Goal: Task Accomplishment & Management: Use online tool/utility

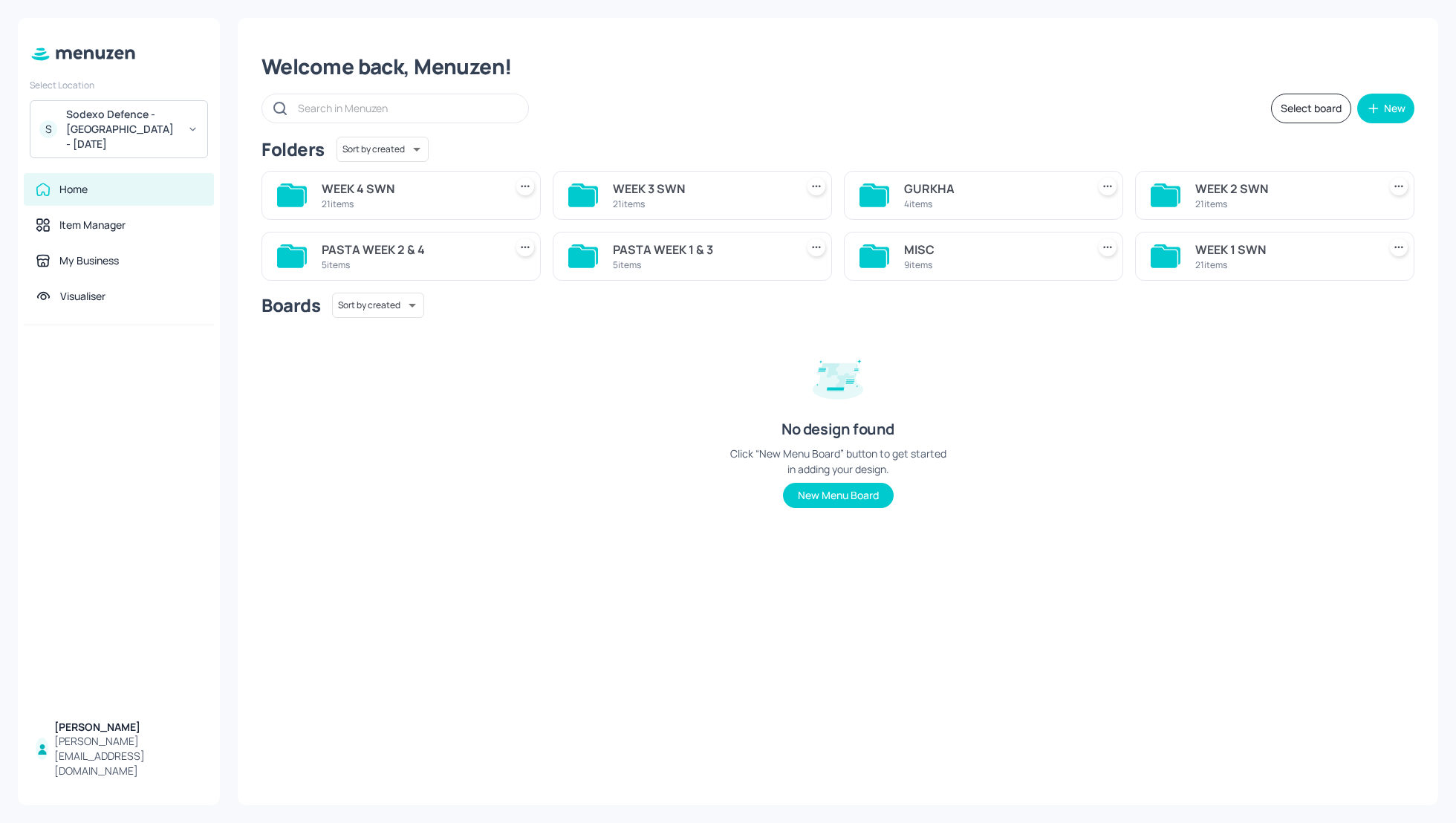
click at [127, 115] on div "Sodexo Defence - [GEOGRAPHIC_DATA] - [DATE]" at bounding box center [121, 128] width 112 height 44
click at [134, 211] on div "Sodexo Defence - [GEOGRAPHIC_DATA] - September - 2025" at bounding box center [132, 215] width 129 height 27
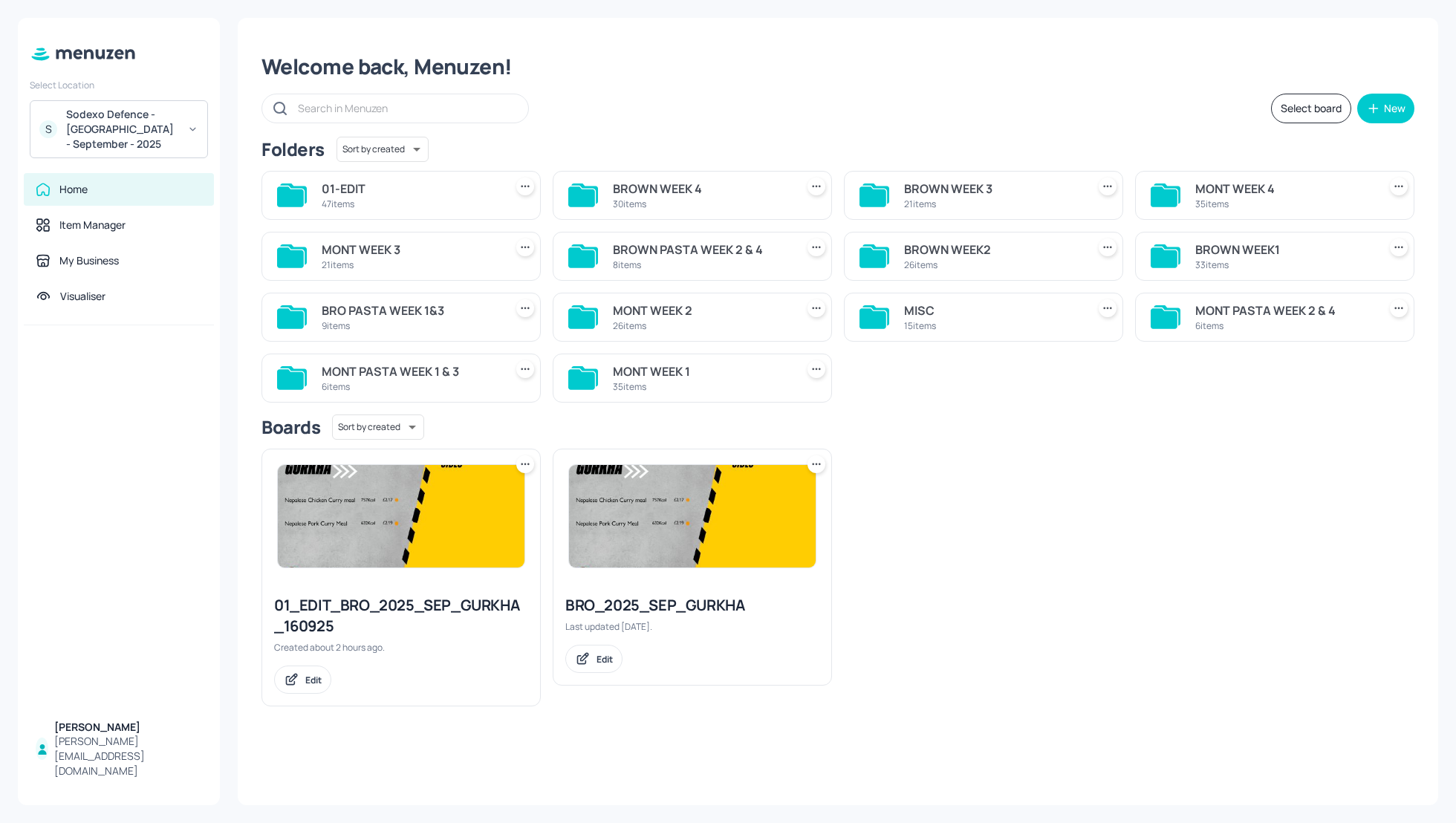
click at [656, 309] on div "MONT WEEK 2" at bounding box center [701, 311] width 177 height 18
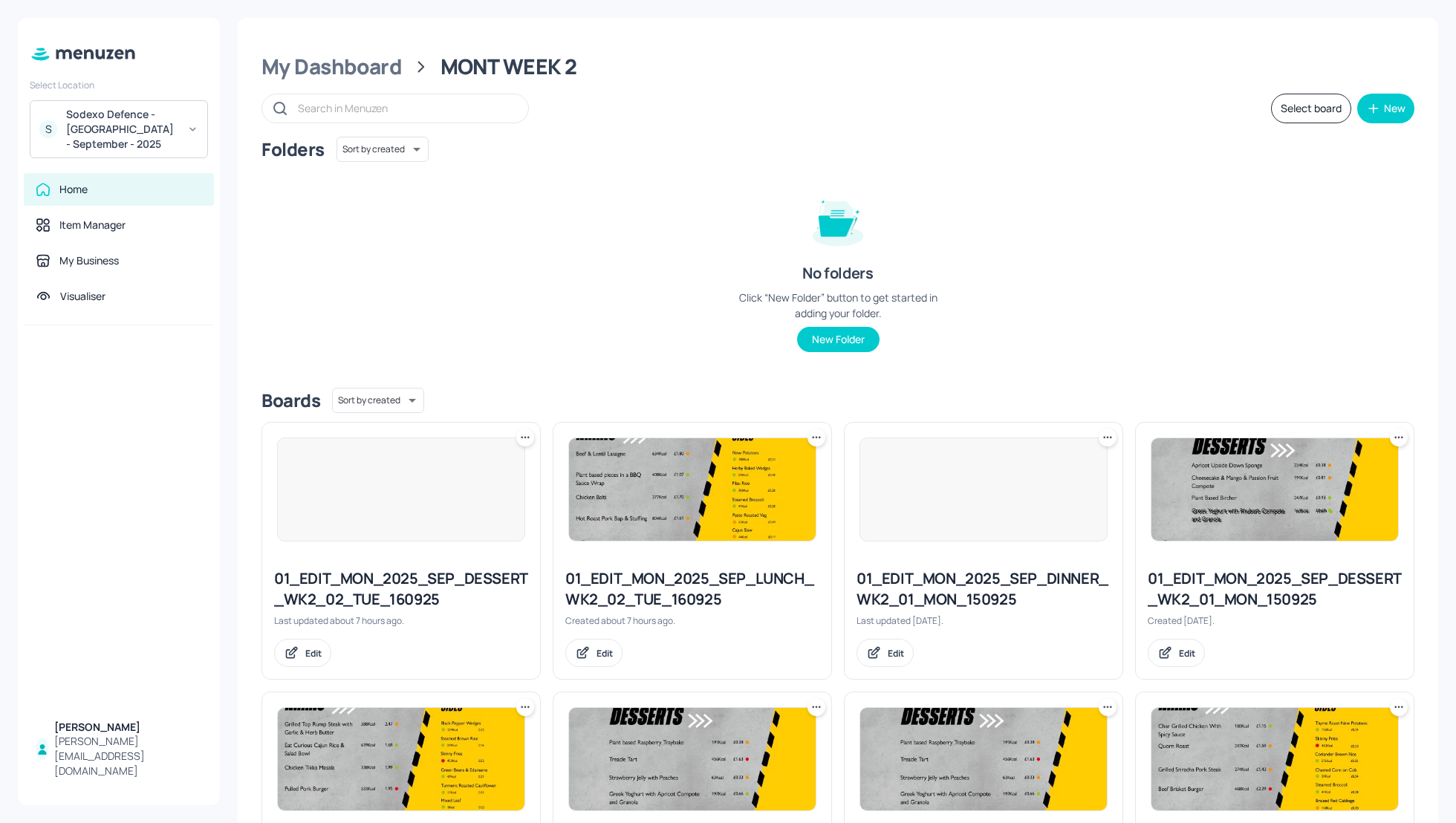
click at [1131, 286] on div "Folders Sort by created id ​ No folders Click “New Folder” button to get starte…" at bounding box center [837, 257] width 1153 height 240
click at [1279, 320] on div "Folders Sort by created id ​ No folders Click “New Folder” button to get starte…" at bounding box center [837, 257] width 1153 height 240
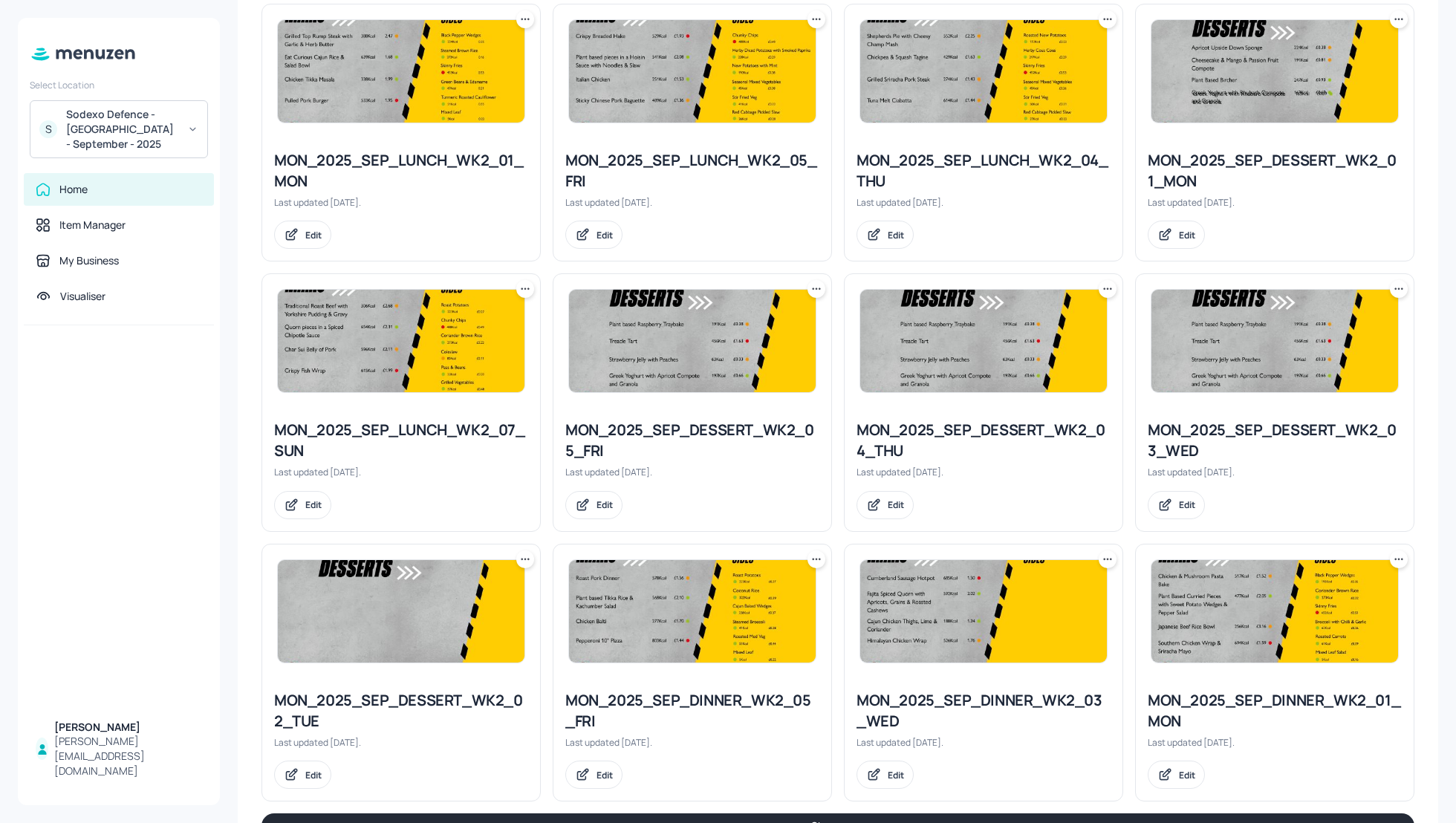
scroll to position [1274, 0]
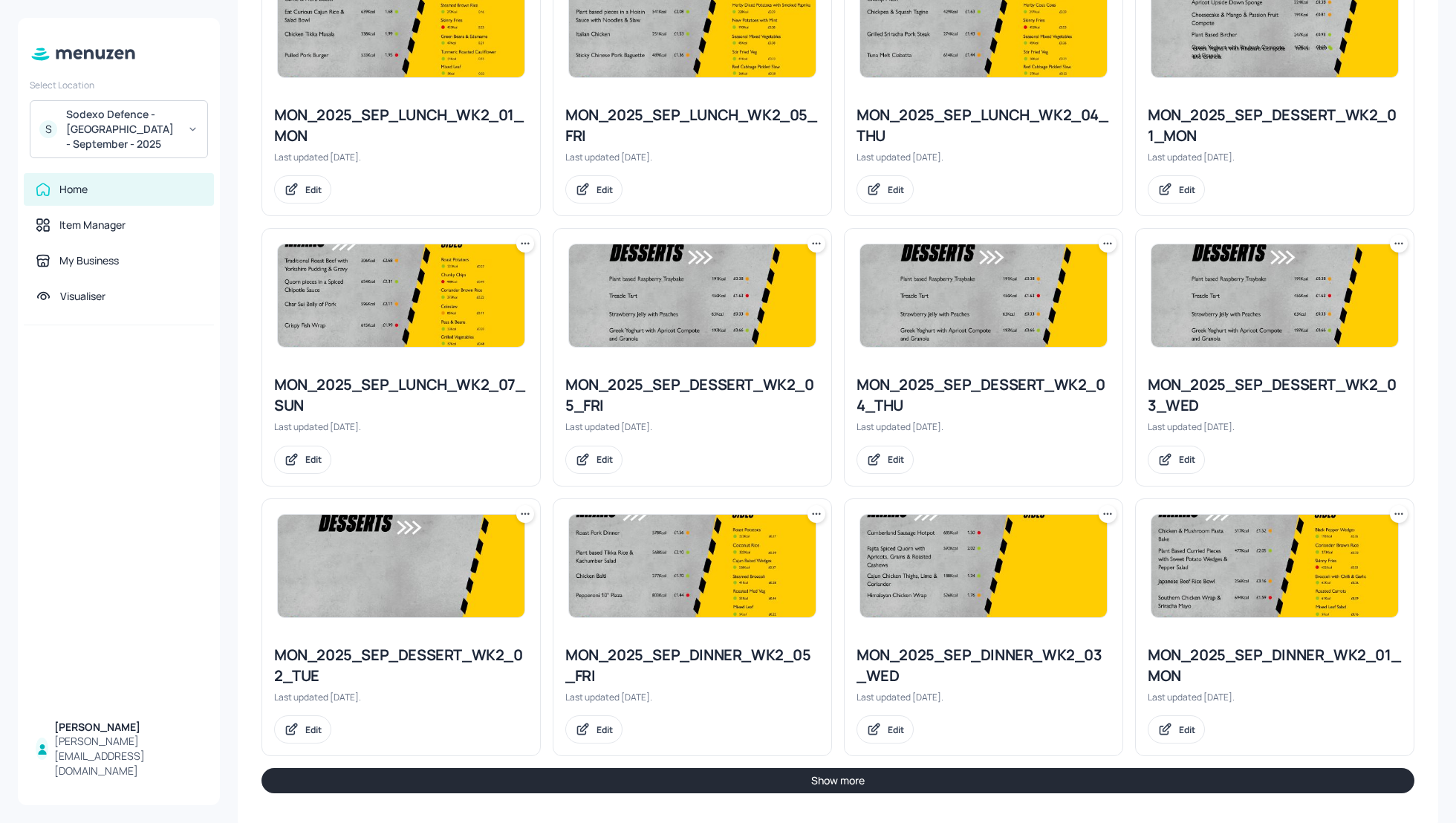
click at [1013, 772] on button "Show more" at bounding box center [837, 780] width 1153 height 25
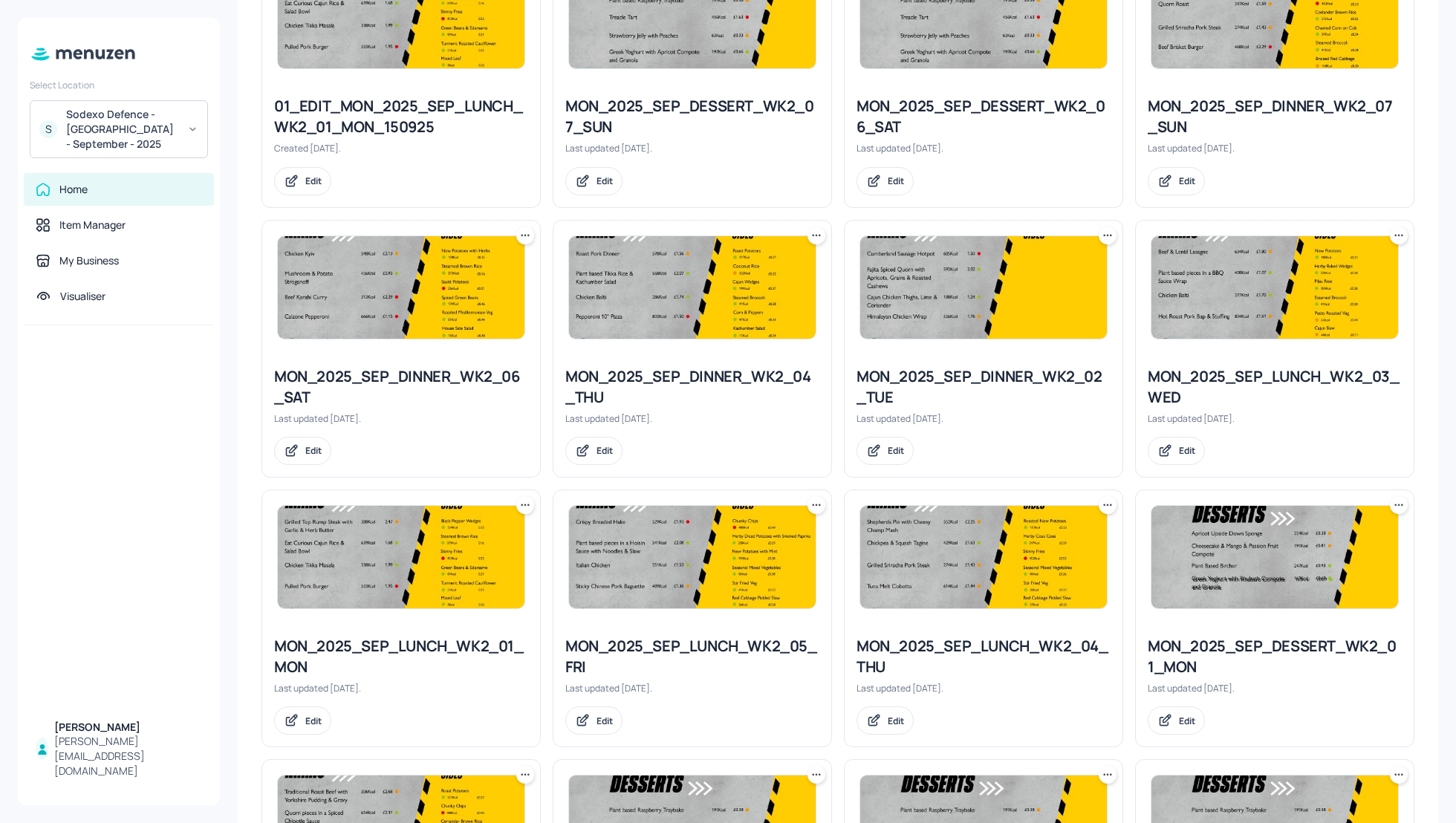
scroll to position [674, 0]
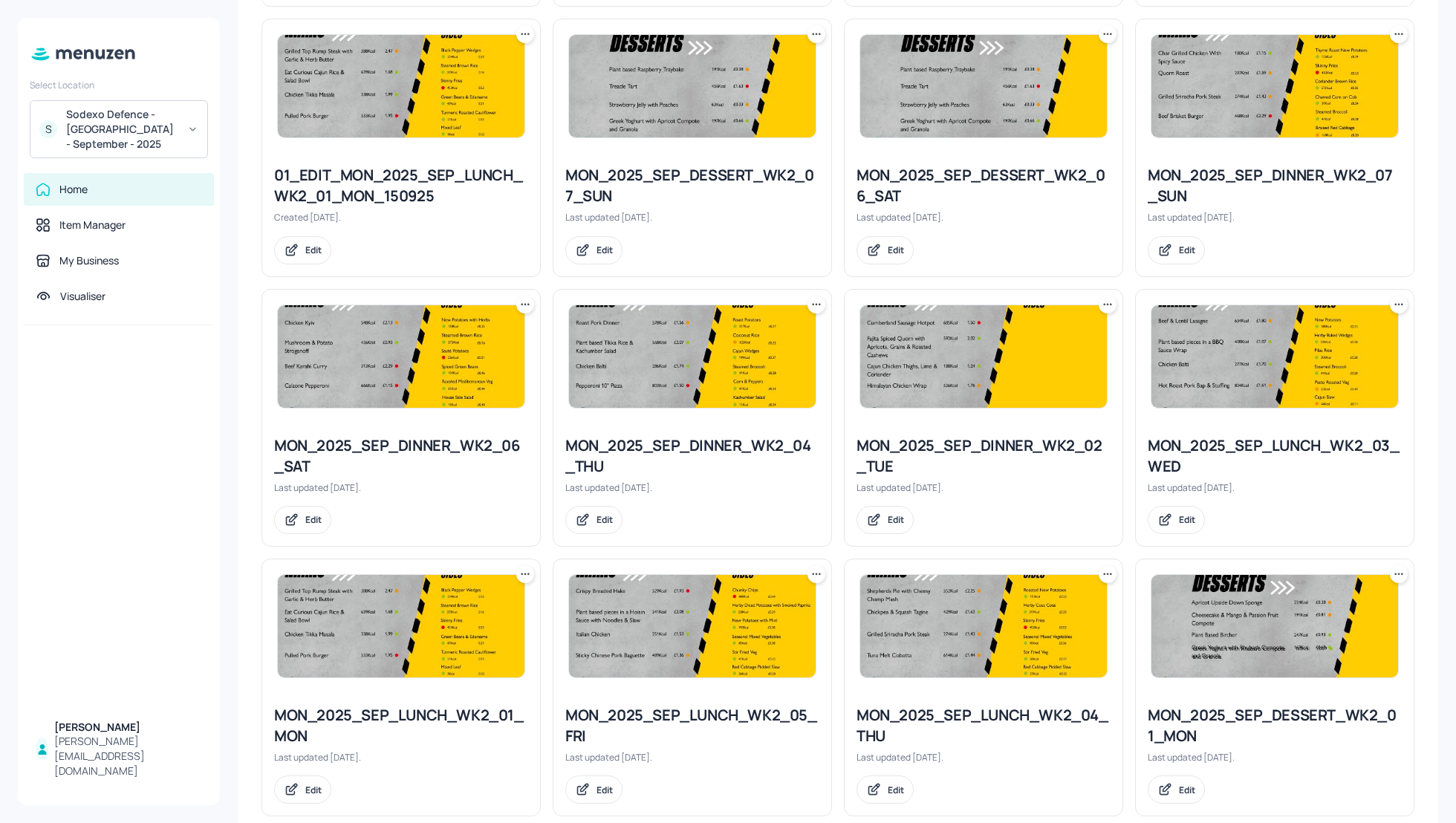
click at [1103, 300] on icon at bounding box center [1107, 304] width 15 height 15
click at [1041, 357] on p "Duplicate" at bounding box center [1031, 358] width 40 height 13
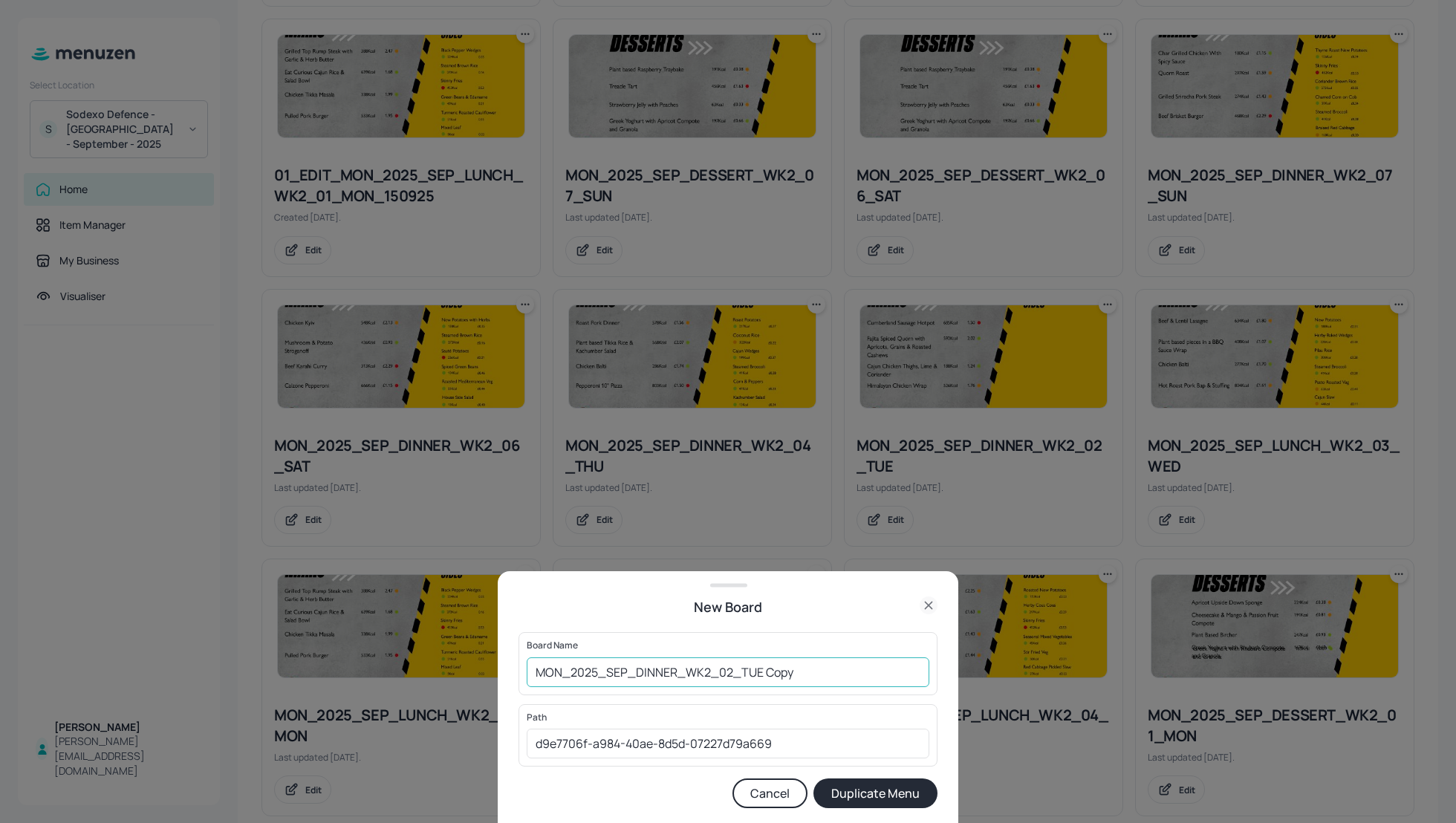
click at [533, 678] on input "MON_2025_SEP_DINNER_WK2_02_TUE Copy" at bounding box center [728, 673] width 403 height 30
click at [869, 668] on input "01_EDIT_MON_2025_SEP_DINNER_WK2_02_TUE Copy" at bounding box center [728, 673] width 403 height 30
type input "01_EDIT_MON_2025_SEP_DINNER_WK2_02_TUE_160925"
click at [902, 797] on button "Duplicate Menu" at bounding box center [875, 793] width 124 height 30
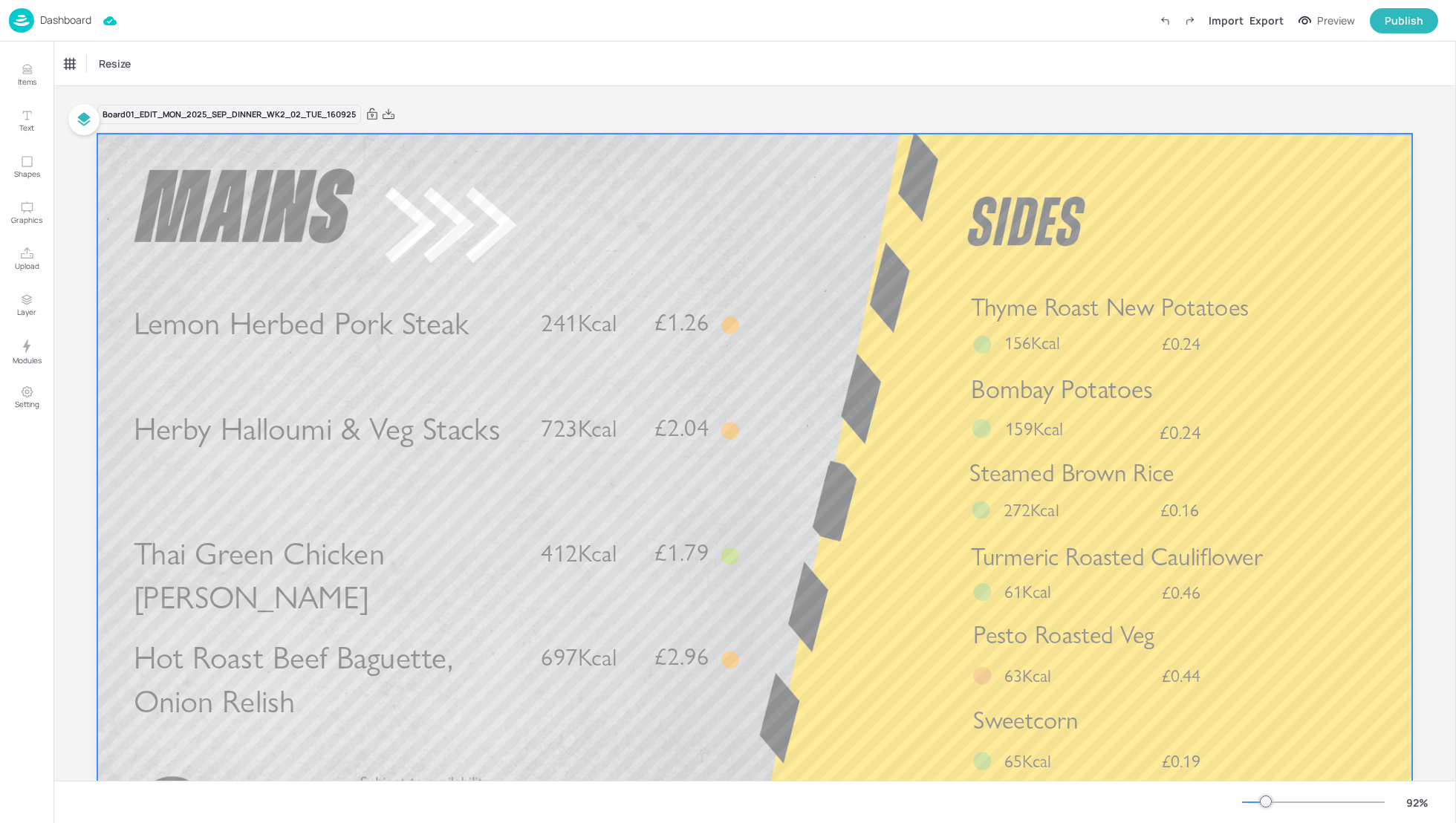
click at [841, 269] on div at bounding box center [754, 504] width 1315 height 741
click at [1434, 178] on div "Board 01_EDIT_MON_2025_SEP_DINNER_WK2_02_TUE_160925 Lemon Herbed Pork Steak £1.…" at bounding box center [754, 498] width 1398 height 825
click at [410, 400] on div at bounding box center [754, 504] width 1315 height 741
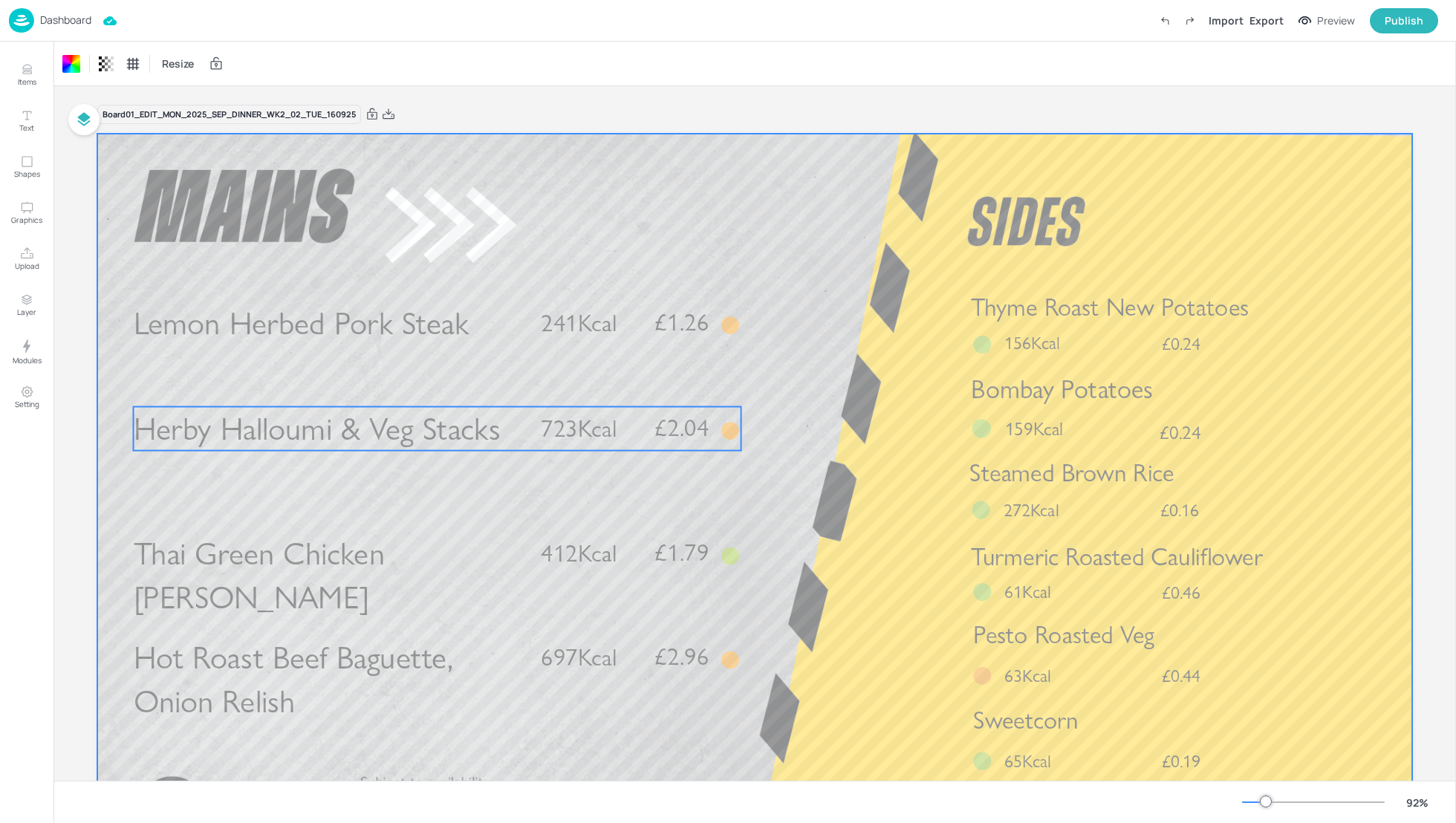
click at [384, 417] on span "Herby Halloumi & Veg Stacks" at bounding box center [317, 429] width 367 height 39
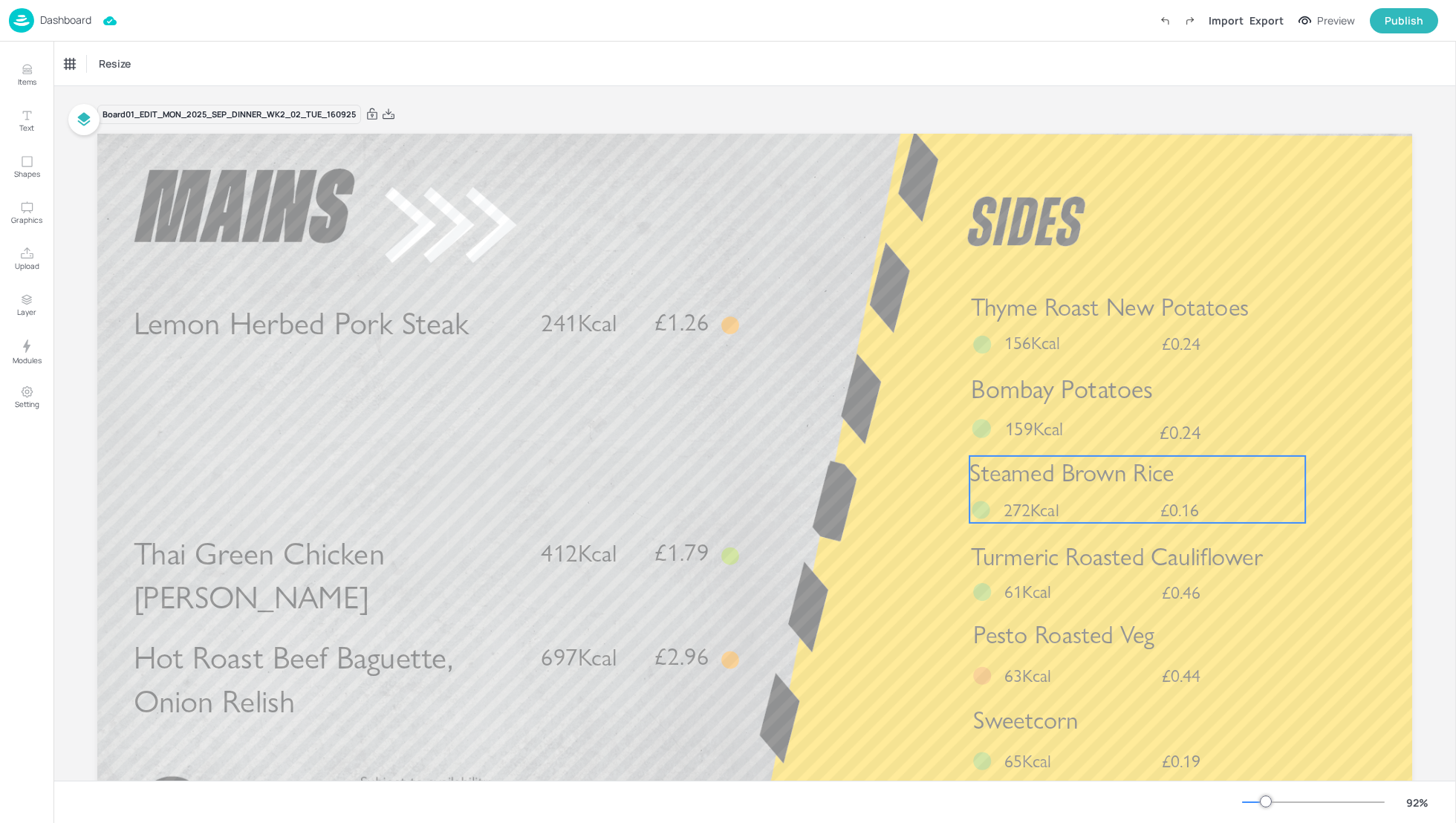
click at [1042, 488] on span "Steamed Brown Rice" at bounding box center [1072, 473] width 205 height 30
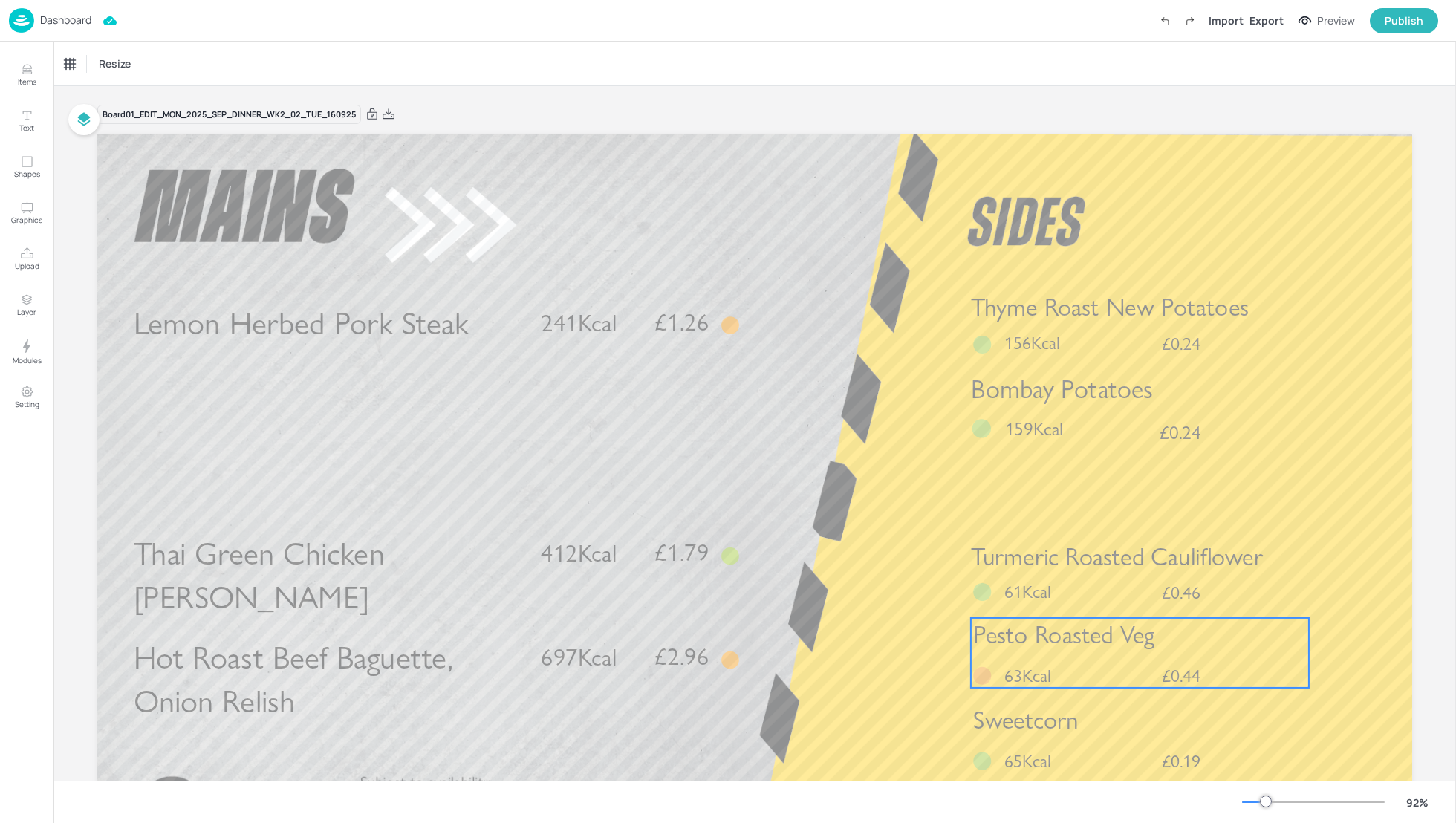
click at [1111, 650] on span "Pesto Roasted Veg" at bounding box center [1063, 635] width 181 height 30
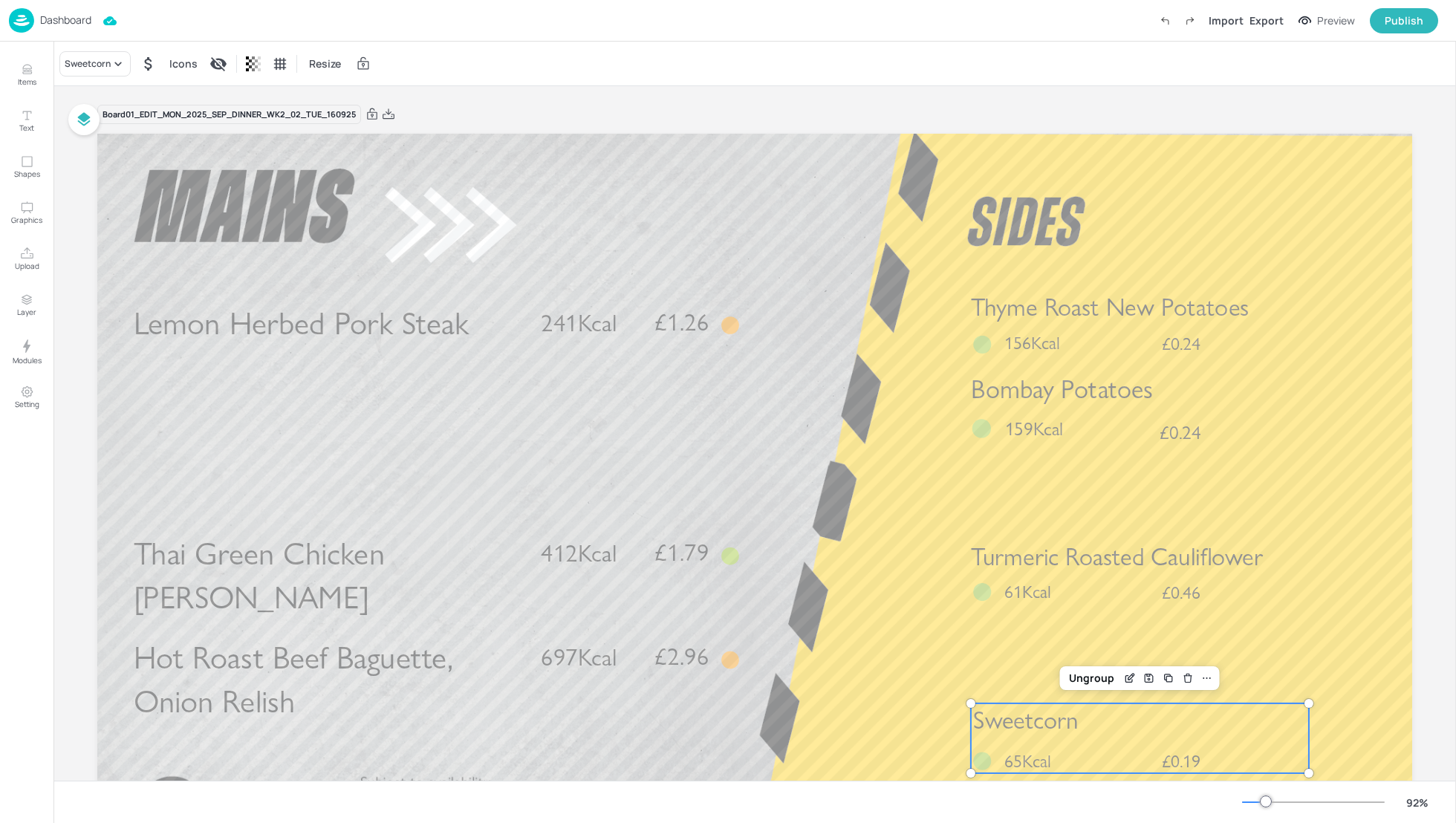
click at [1112, 718] on p "Sweetcorn" at bounding box center [1140, 721] width 336 height 34
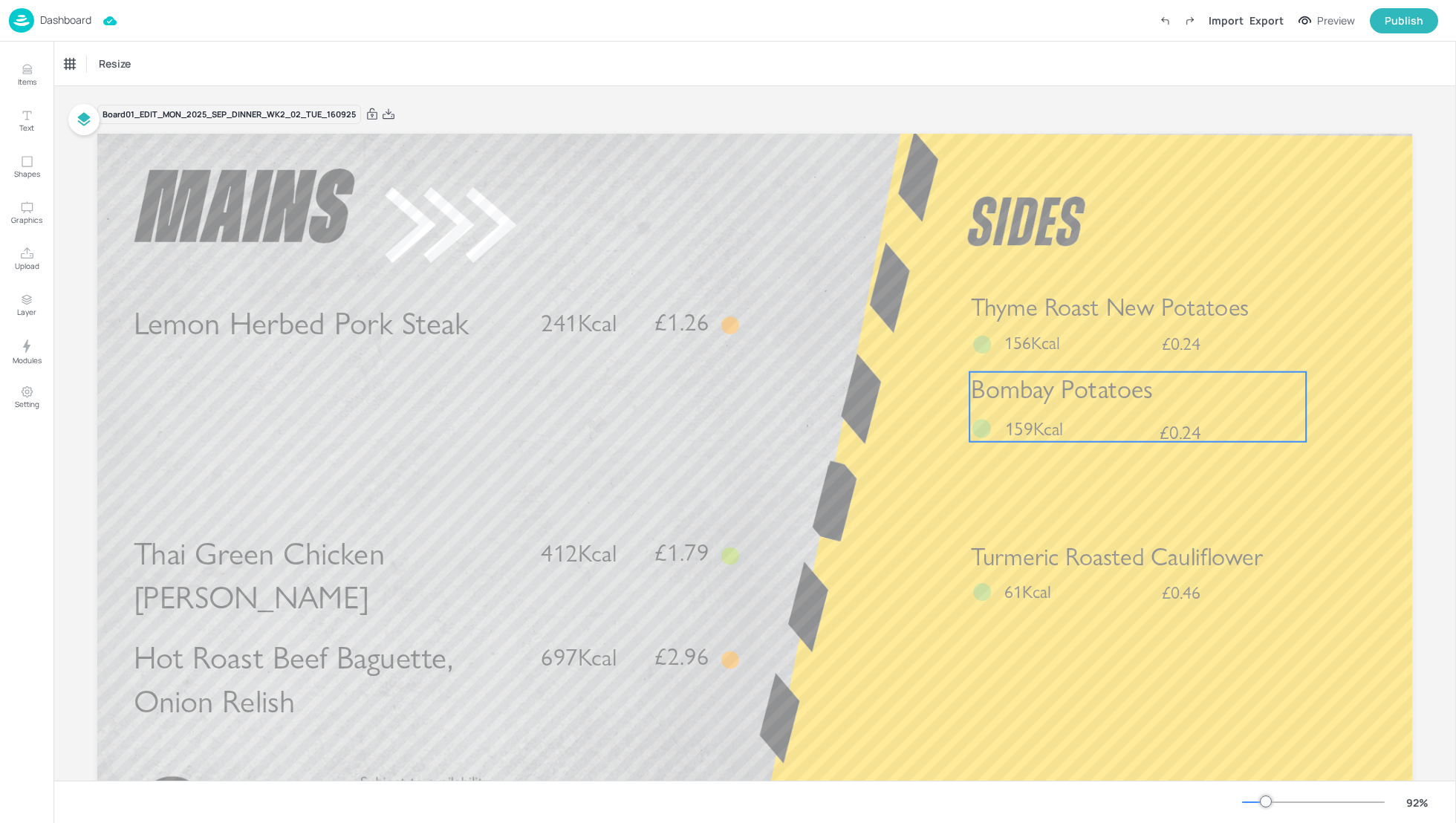
click at [1013, 417] on span "159Kcal" at bounding box center [1033, 428] width 58 height 23
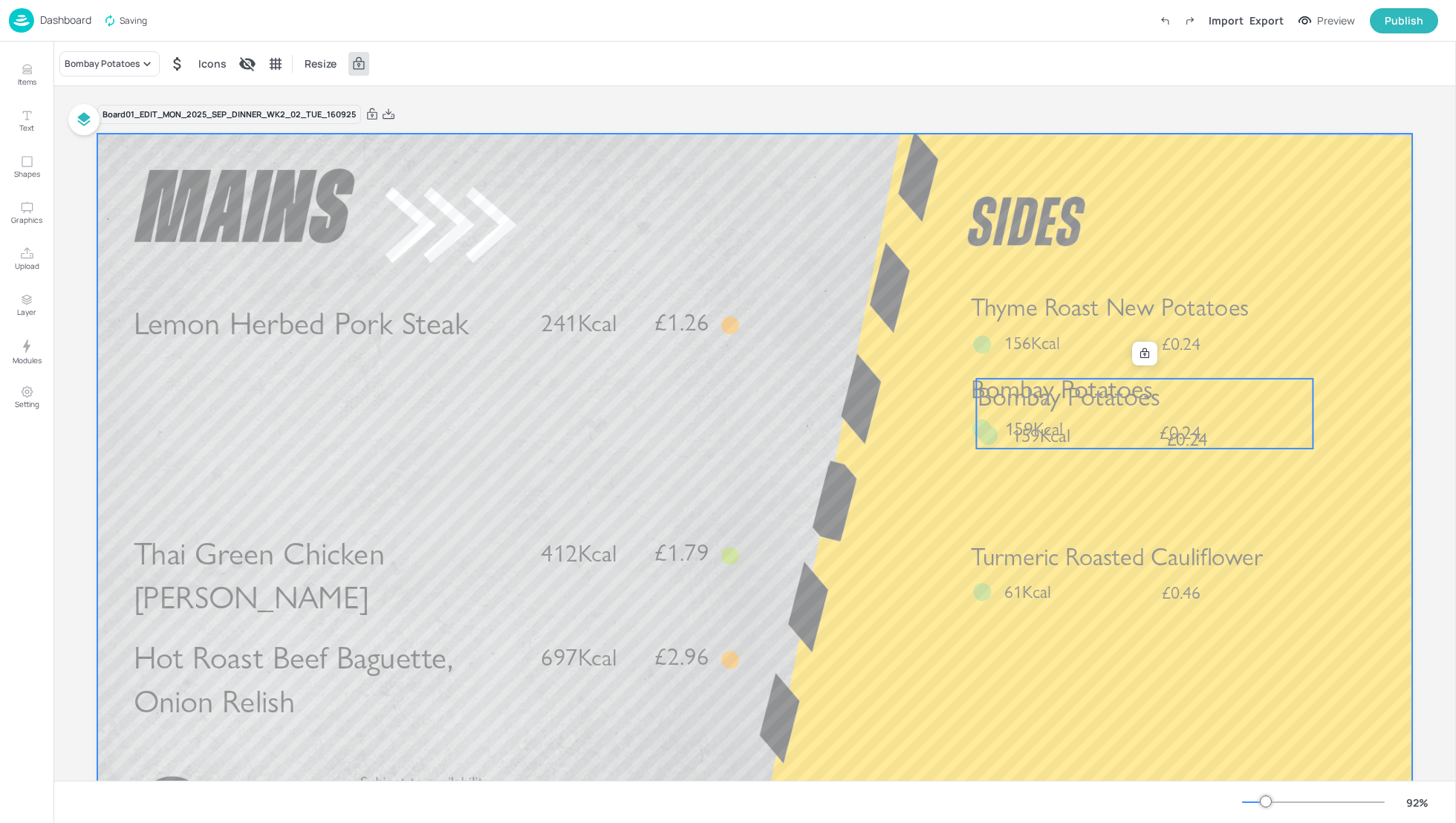
drag, startPoint x: 1085, startPoint y: 433, endPoint x: 1085, endPoint y: 488, distance: 55.0
click at [1085, 134] on div "Lemon Herbed Pork Steak £1.26 241Kcal Thai Green Chicken Curry £1.79 412Kcal Ho…" at bounding box center [754, 134] width 1315 height 0
click at [1142, 355] on icon at bounding box center [1144, 353] width 9 height 10
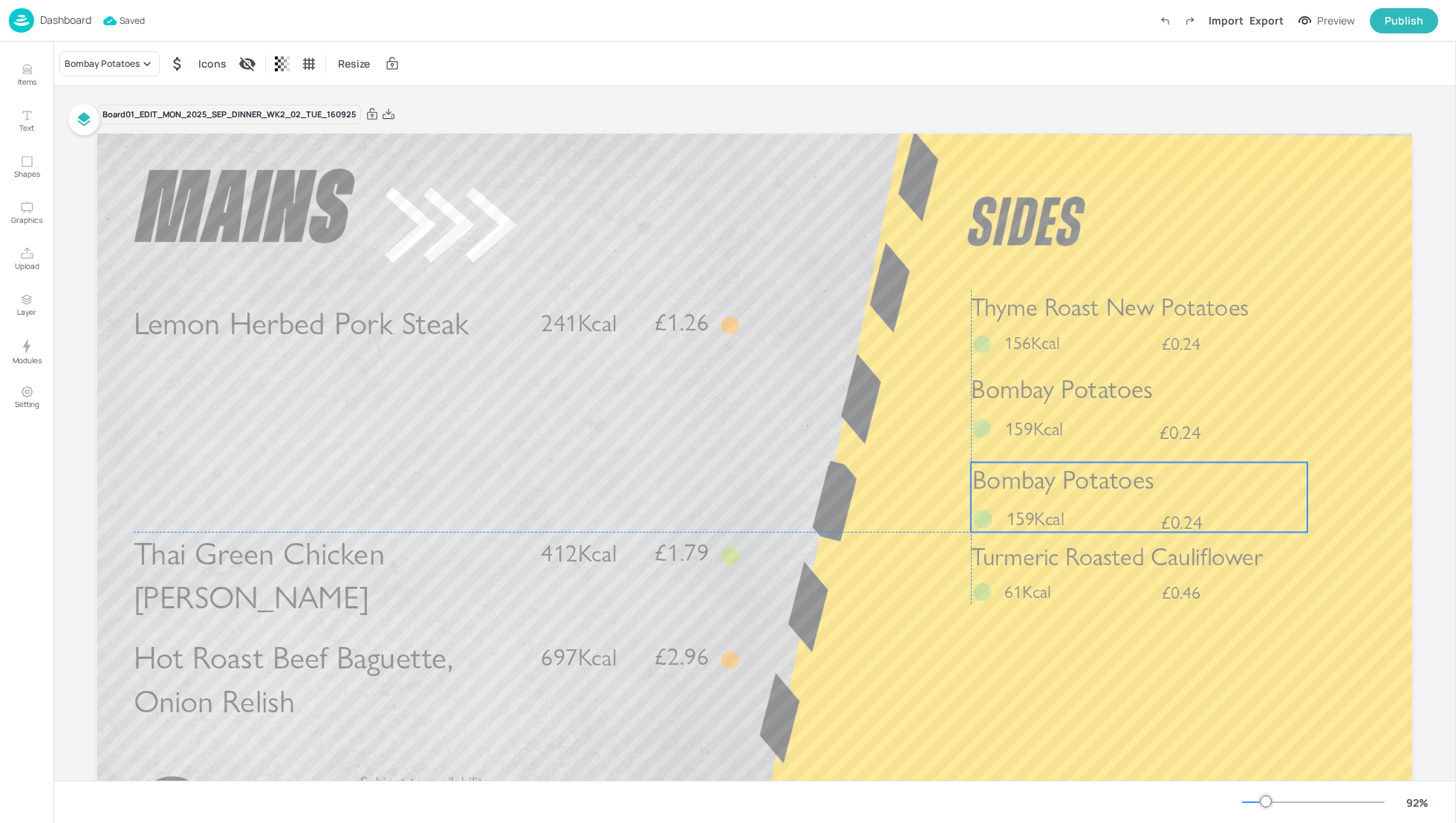
drag, startPoint x: 1142, startPoint y: 412, endPoint x: 1135, endPoint y: 492, distance: 80.3
click at [1135, 492] on span "Bombay Potatoes" at bounding box center [1064, 480] width 182 height 31
click at [116, 62] on div "Bombay Potatoes" at bounding box center [102, 63] width 75 height 13
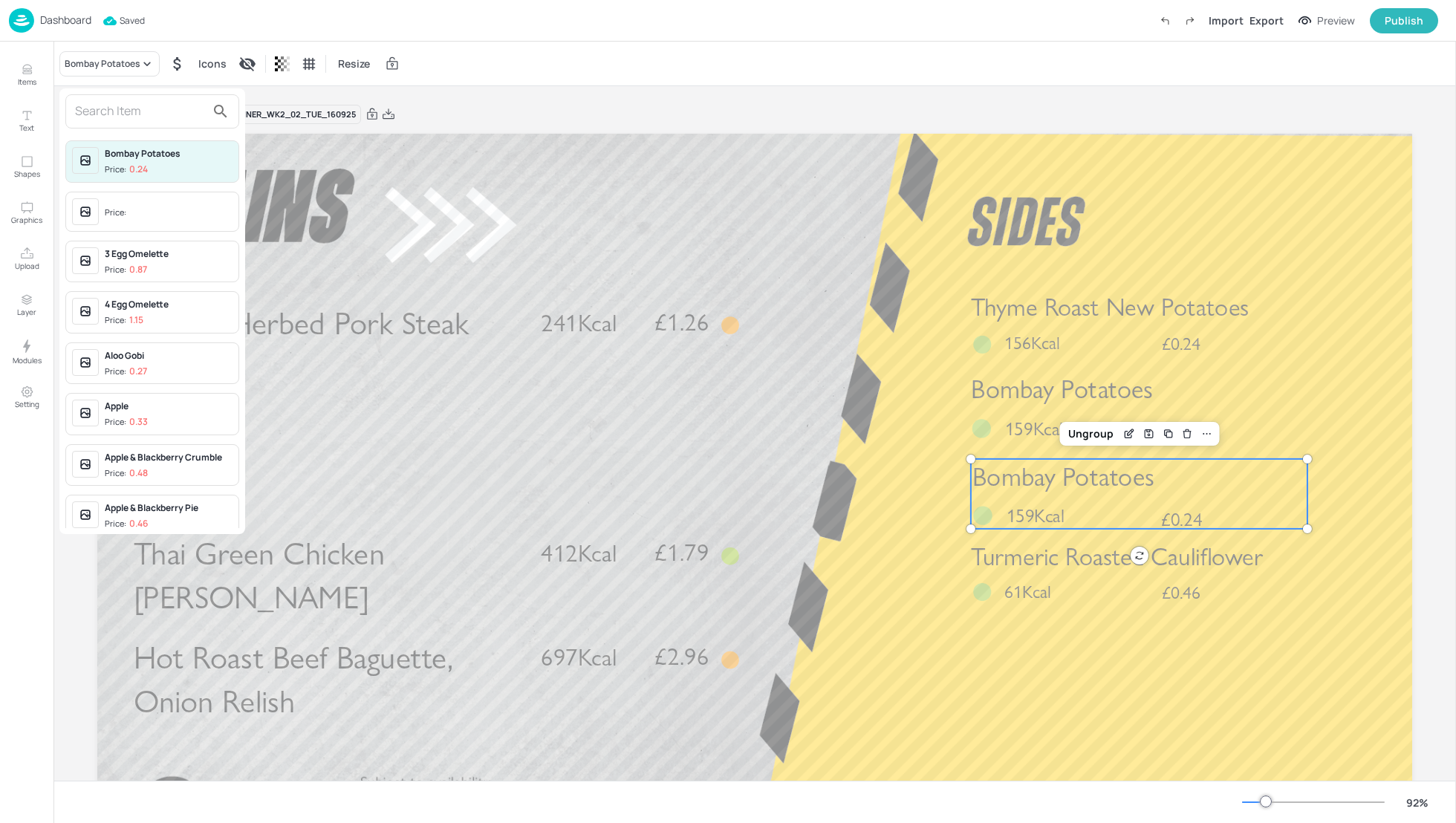
click at [102, 116] on input "text" at bounding box center [140, 111] width 131 height 23
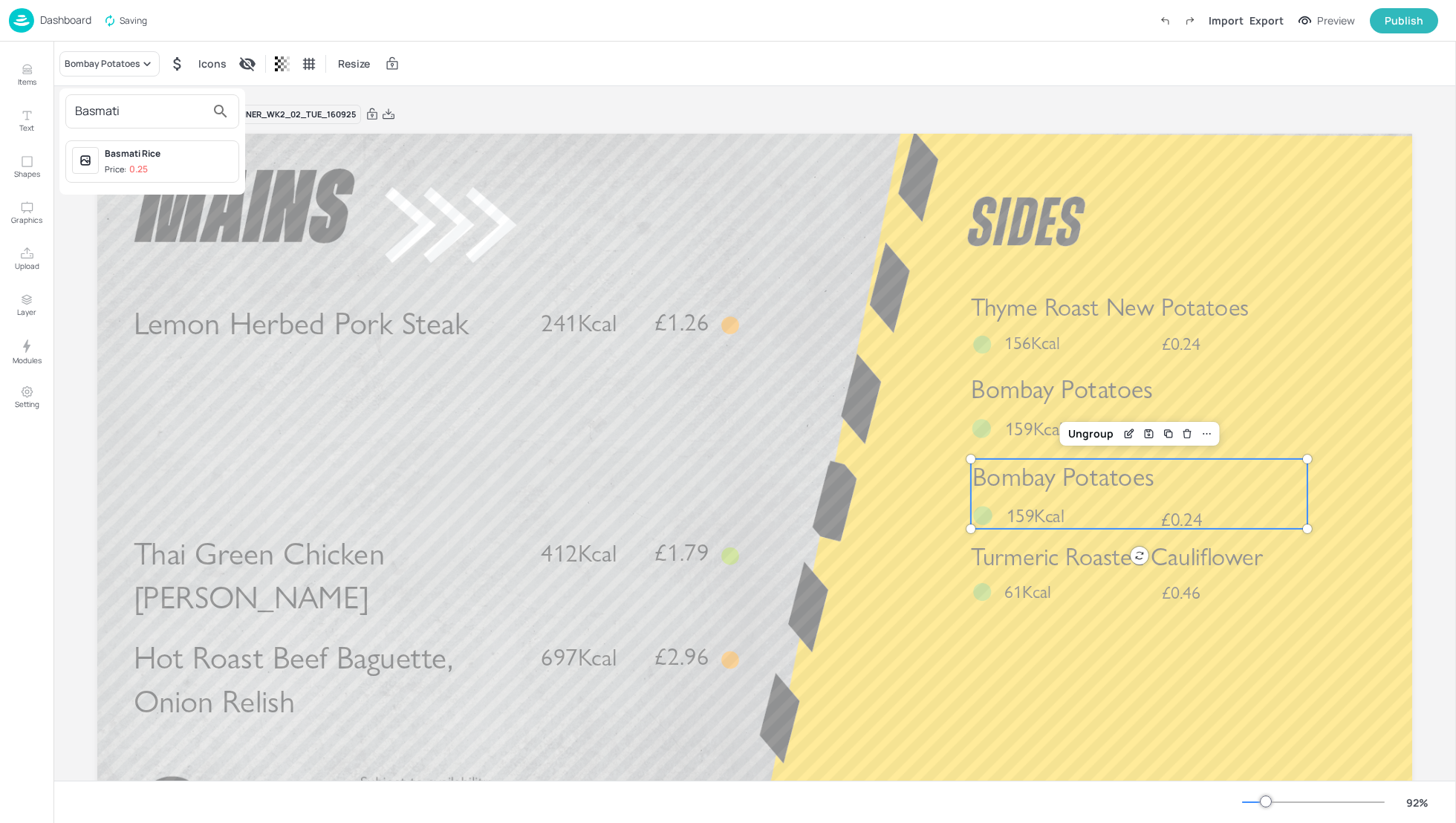
type input "Basmati"
click at [127, 155] on div "Basmati Rice" at bounding box center [168, 153] width 128 height 13
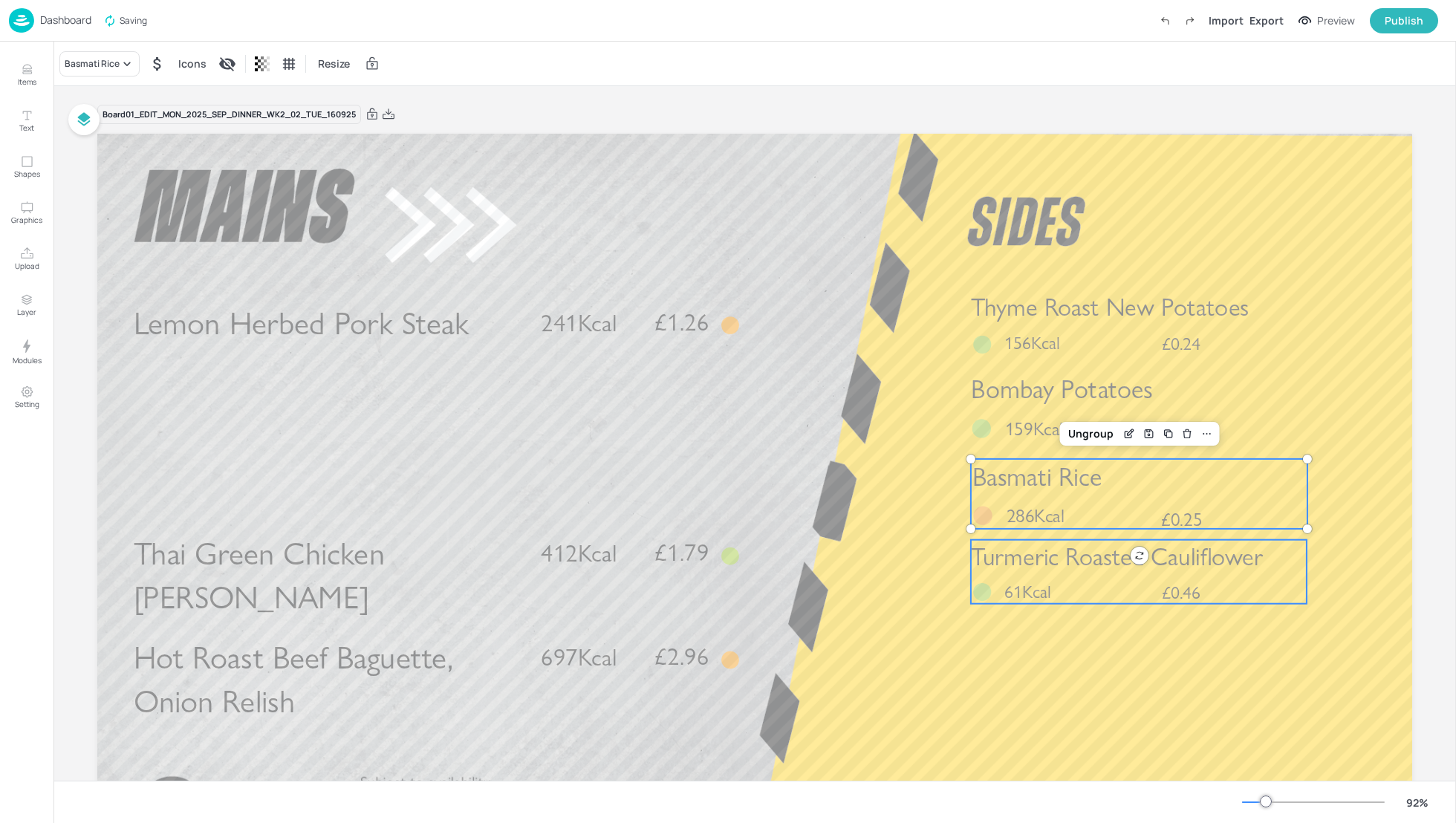
click at [1036, 583] on span "61Kcal" at bounding box center [1027, 592] width 47 height 23
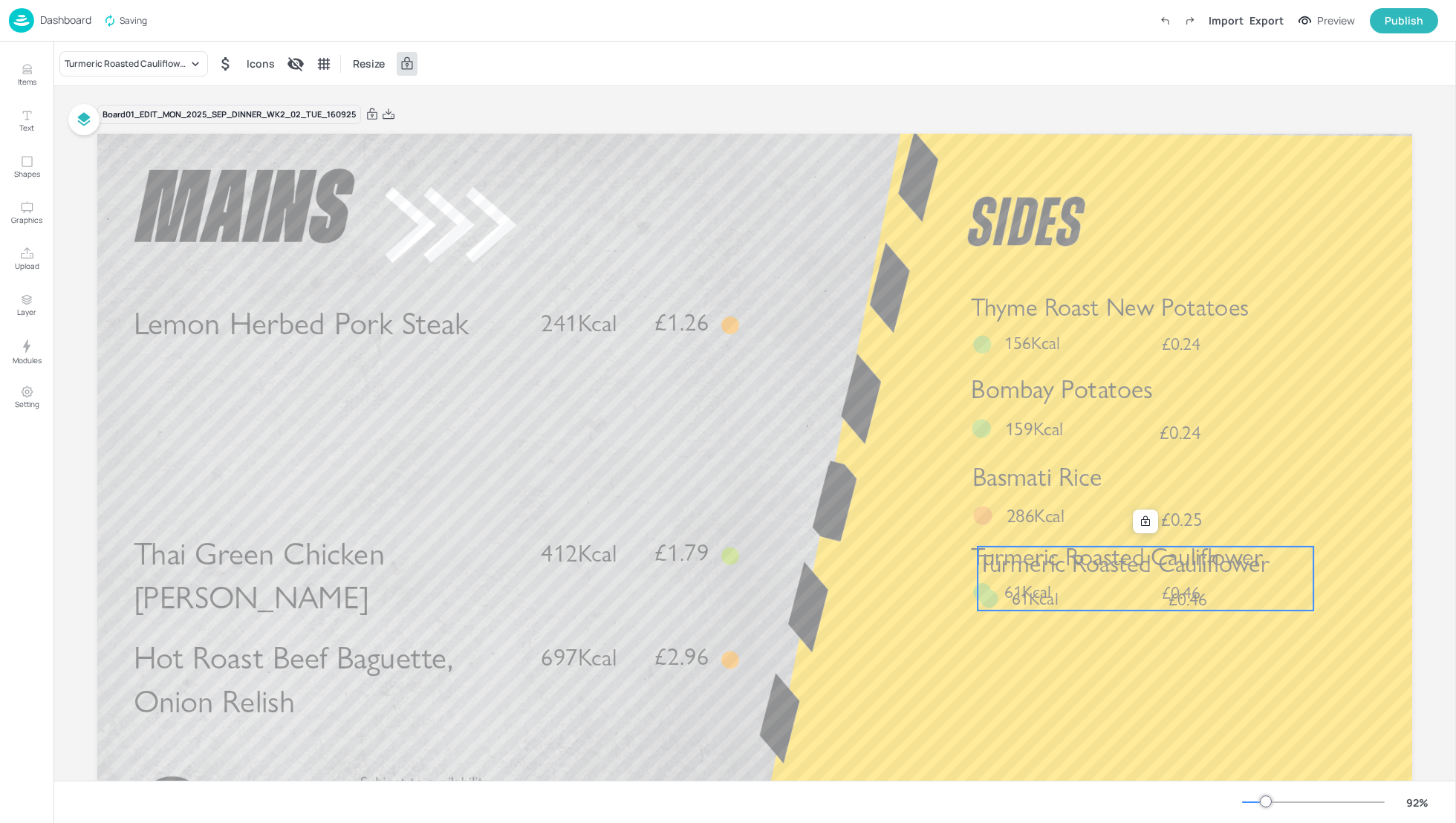
click at [1065, 583] on div "Turmeric Roasted Cauliflower £0.46 61Kcal" at bounding box center [1144, 579] width 336 height 64
click at [1139, 523] on icon at bounding box center [1145, 522] width 12 height 12
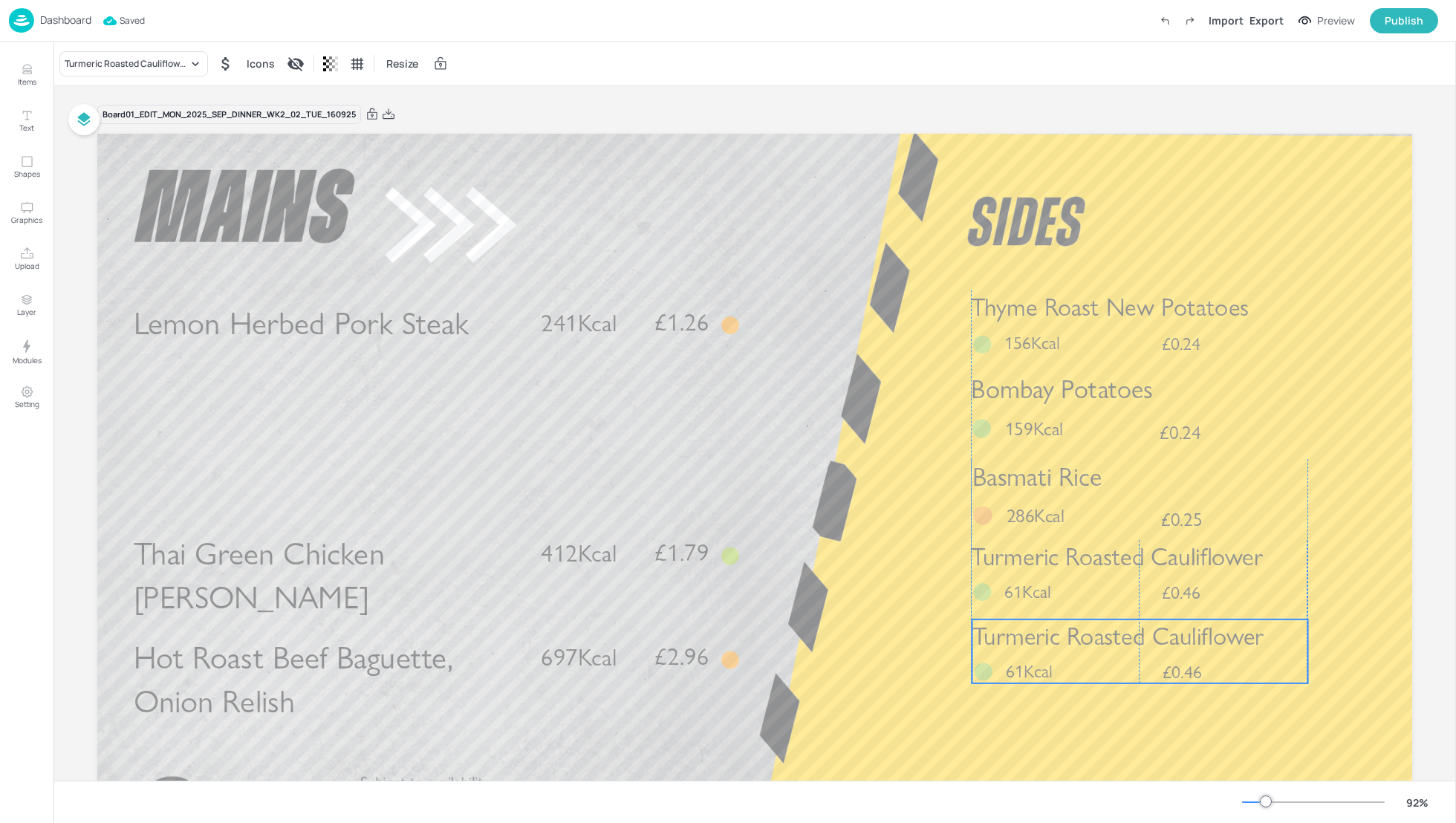
drag, startPoint x: 1124, startPoint y: 586, endPoint x: 1119, endPoint y: 658, distance: 72.2
click at [1119, 658] on div "Turmeric Roasted Cauliflower £0.46 61Kcal" at bounding box center [1140, 652] width 336 height 64
click at [128, 68] on div "Turmeric Roasted Cauliflower" at bounding box center [126, 63] width 123 height 13
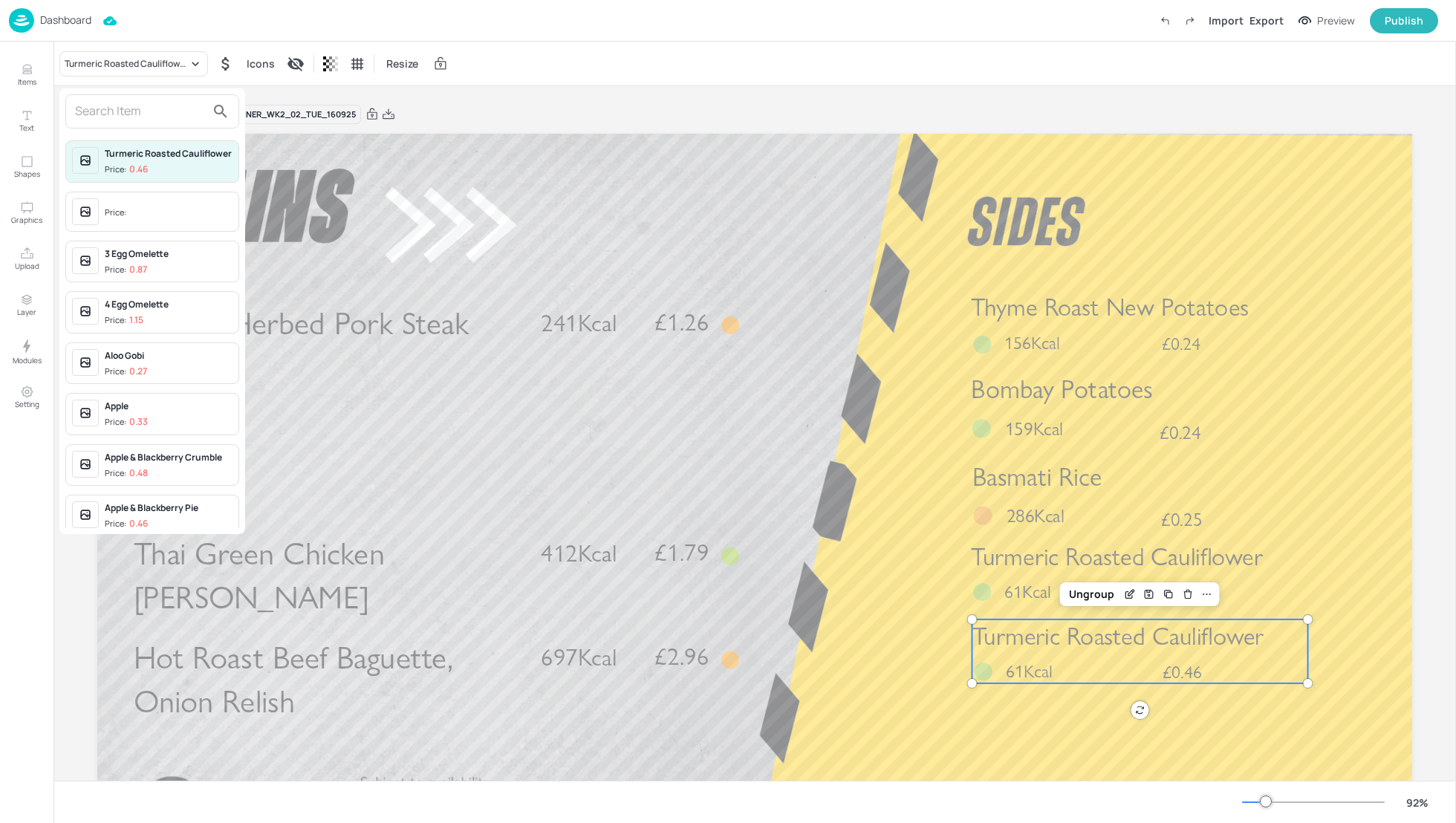
click at [109, 108] on input "text" at bounding box center [140, 111] width 131 height 23
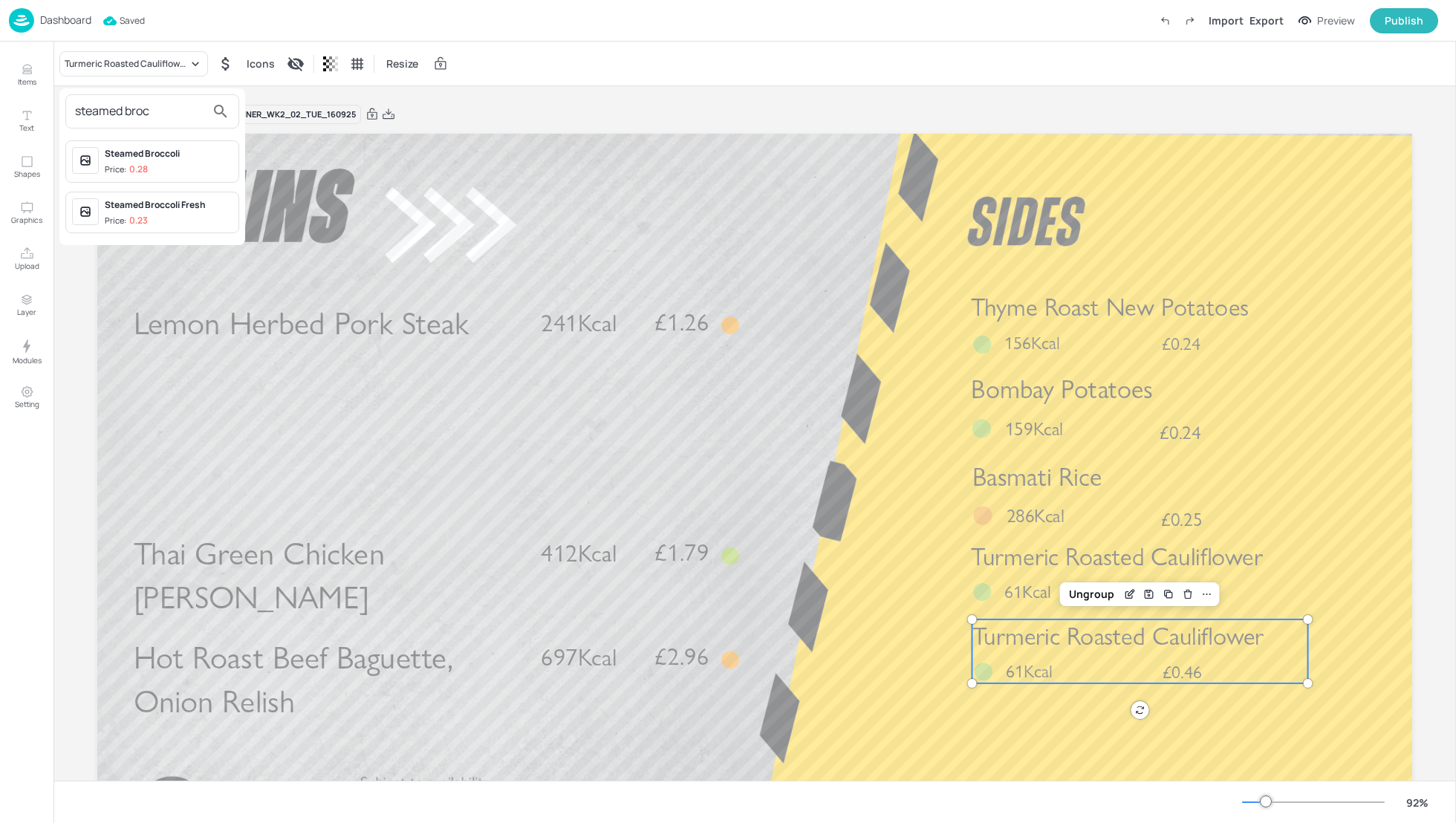
type input "steamed broc"
click at [132, 150] on div "Steamed Broccoli" at bounding box center [168, 153] width 128 height 13
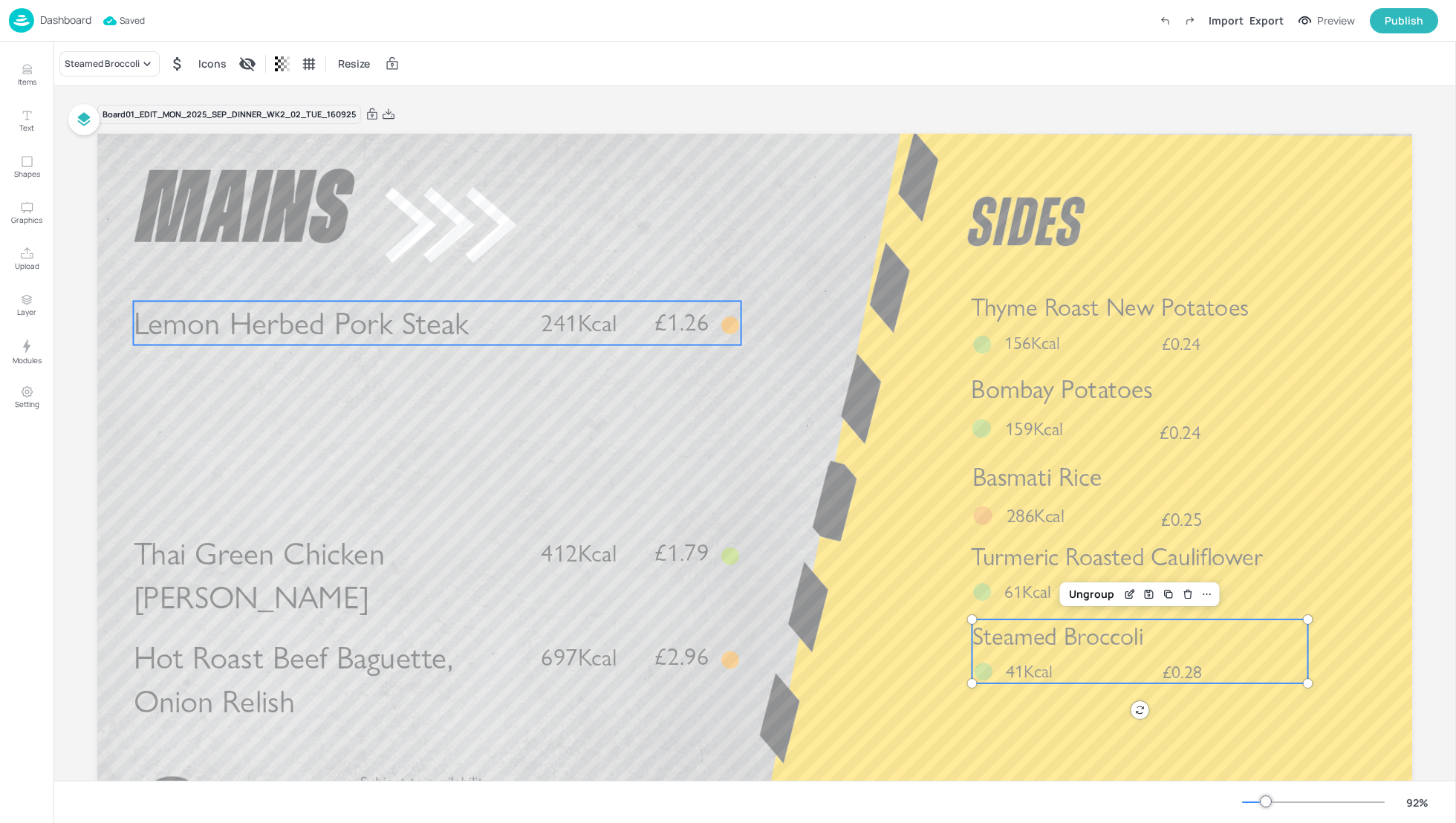
click at [577, 318] on span "241Kcal" at bounding box center [578, 322] width 75 height 29
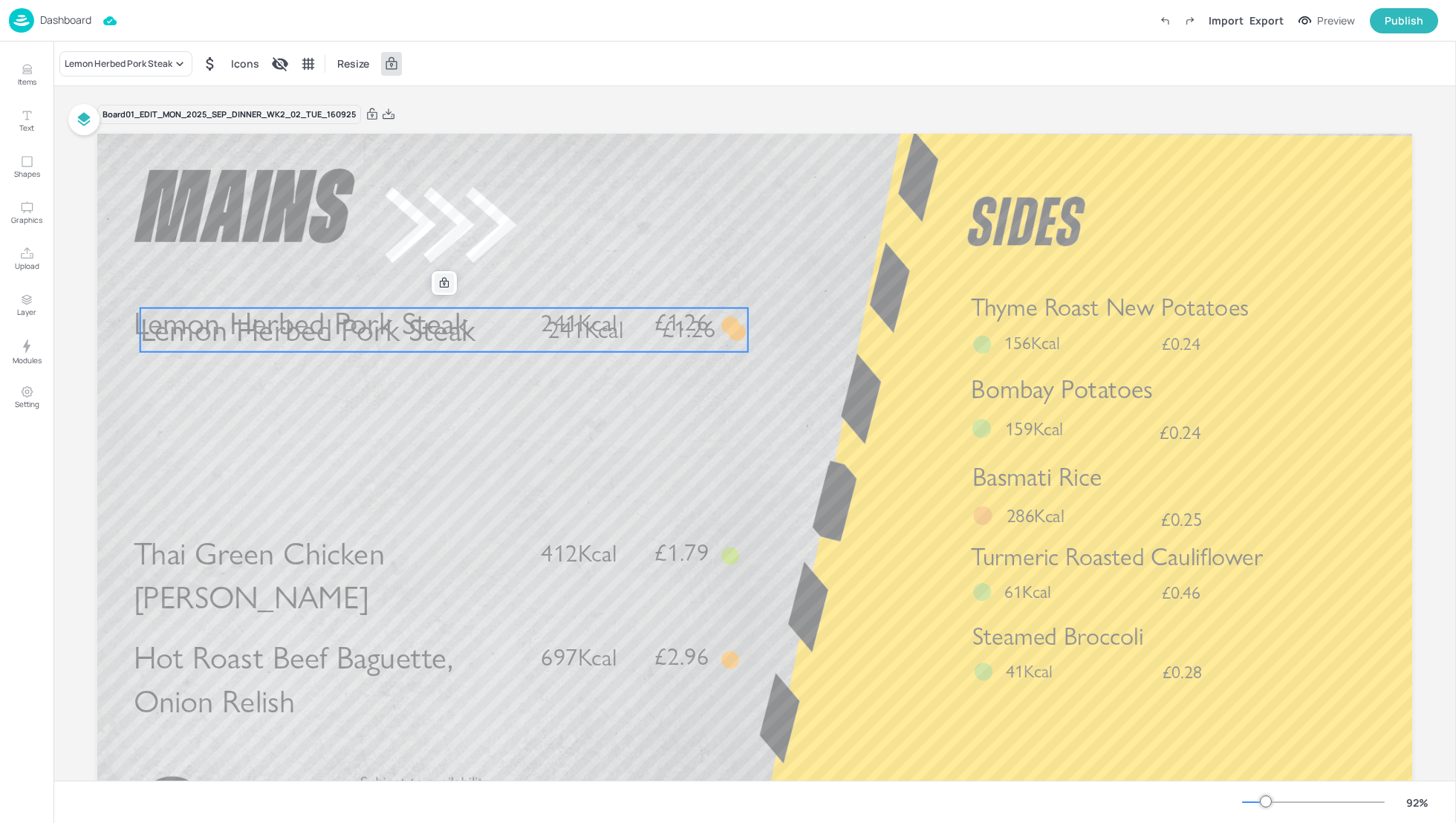
click at [438, 278] on icon at bounding box center [444, 283] width 12 height 12
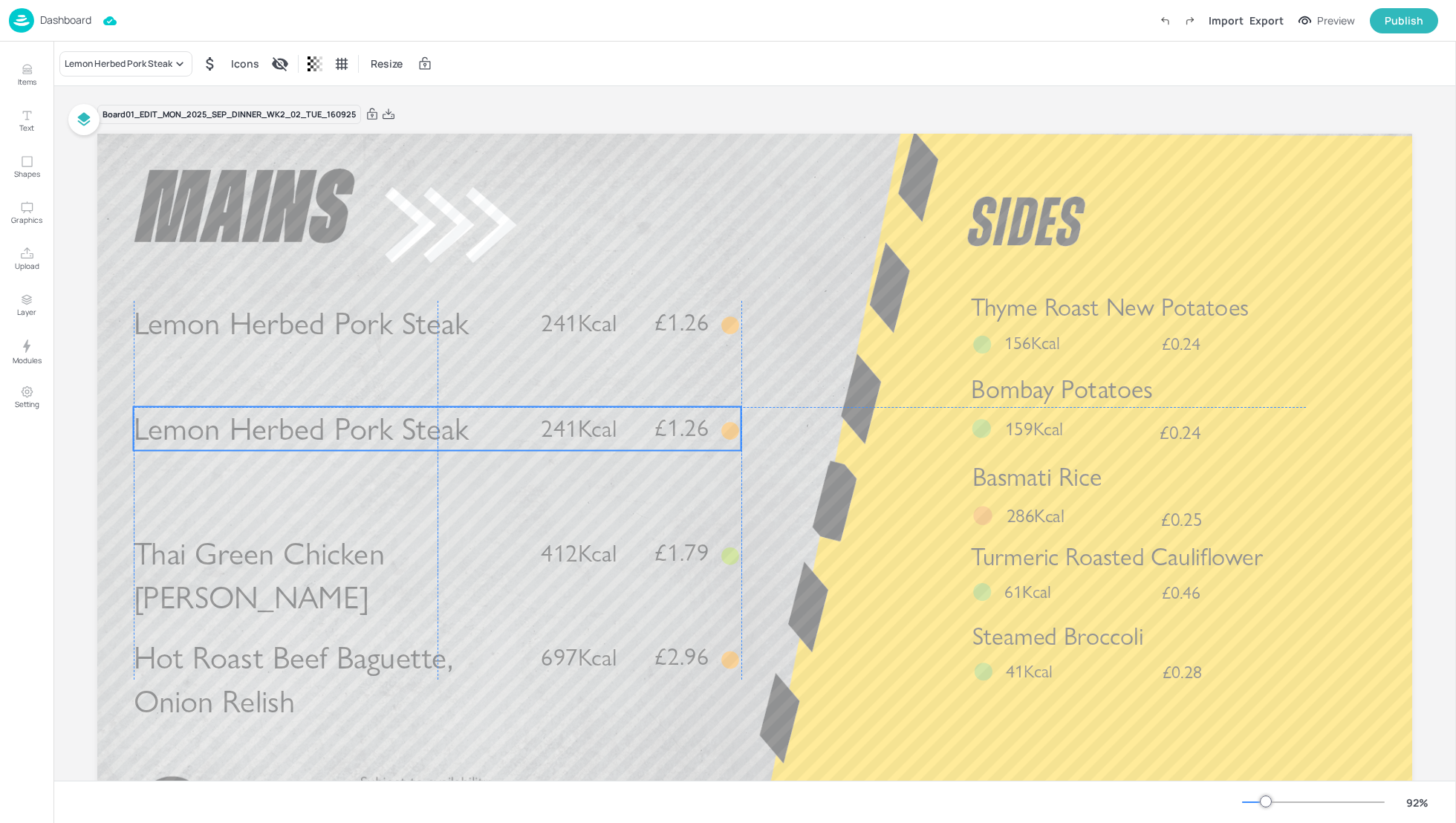
drag, startPoint x: 427, startPoint y: 343, endPoint x: 421, endPoint y: 443, distance: 100.2
click at [421, 443] on span "Lemon Herbed Pork Steak" at bounding box center [301, 429] width 336 height 39
click at [118, 63] on div "Lemon Herbed Pork Steak" at bounding box center [118, 63] width 108 height 13
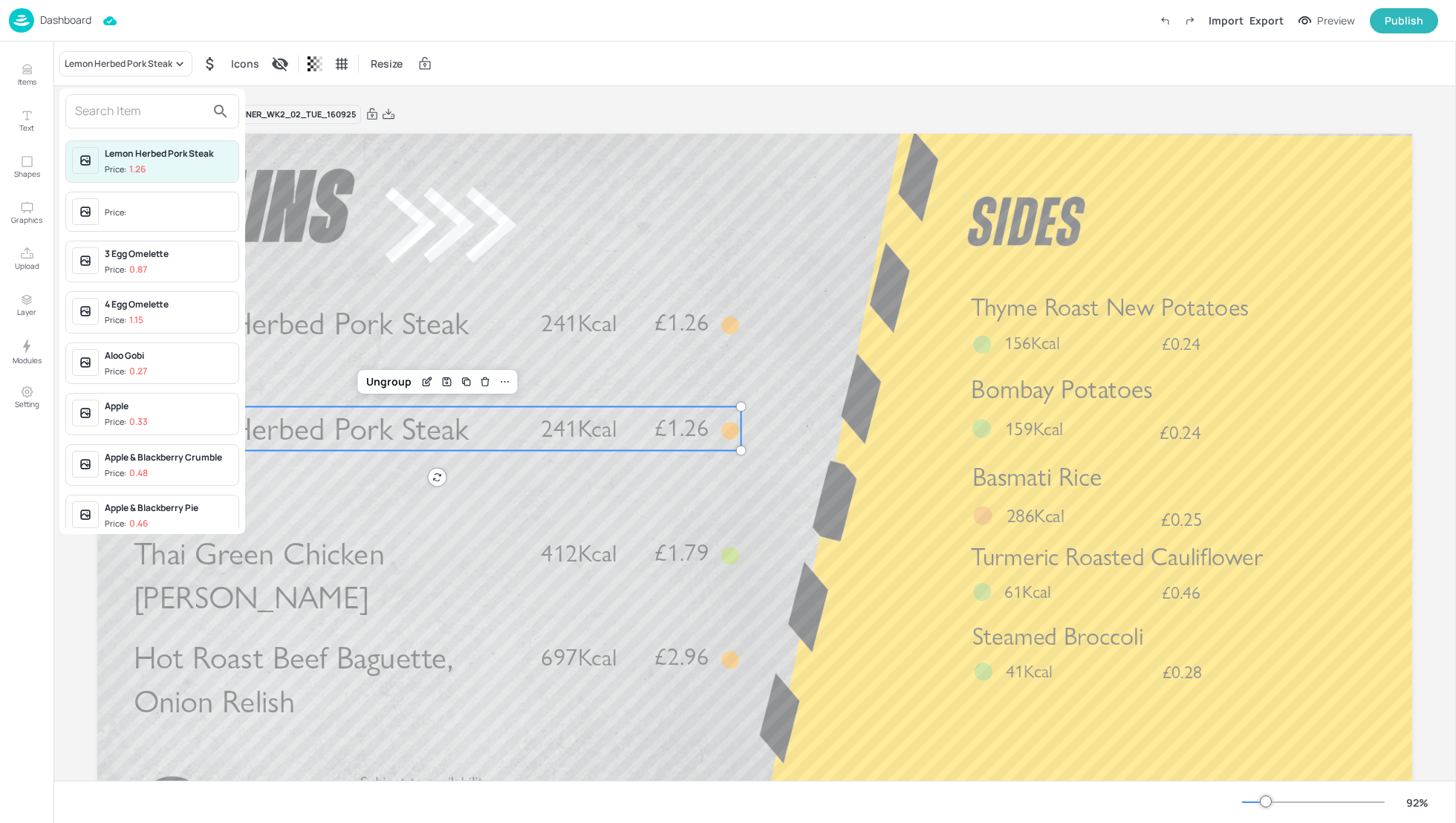
click at [107, 122] on input "text" at bounding box center [140, 111] width 131 height 23
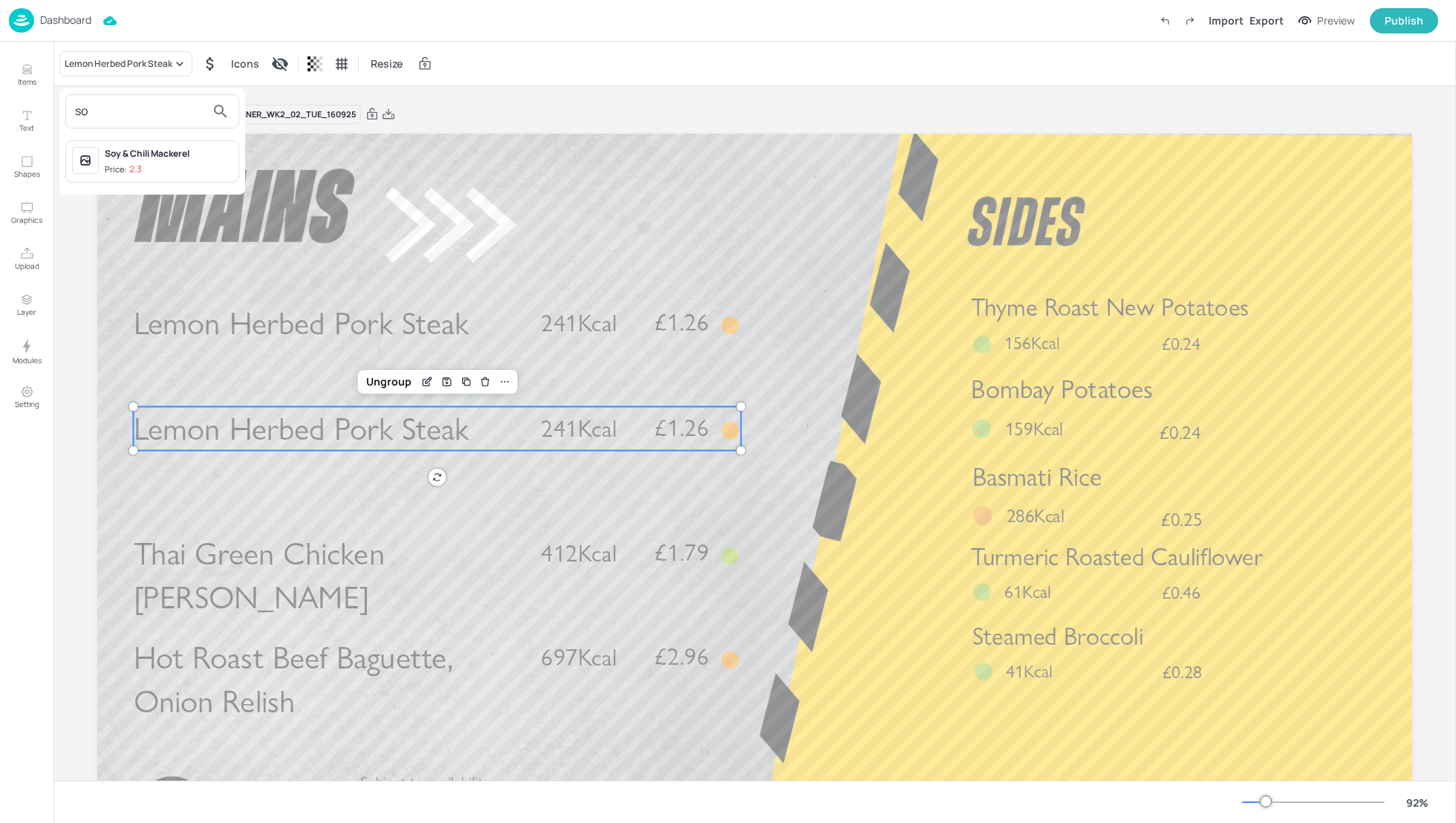
type input "s"
type input "Quorn fil"
click at [133, 161] on div "Roast Quorn Fillet Price: 1.46" at bounding box center [168, 161] width 128 height 29
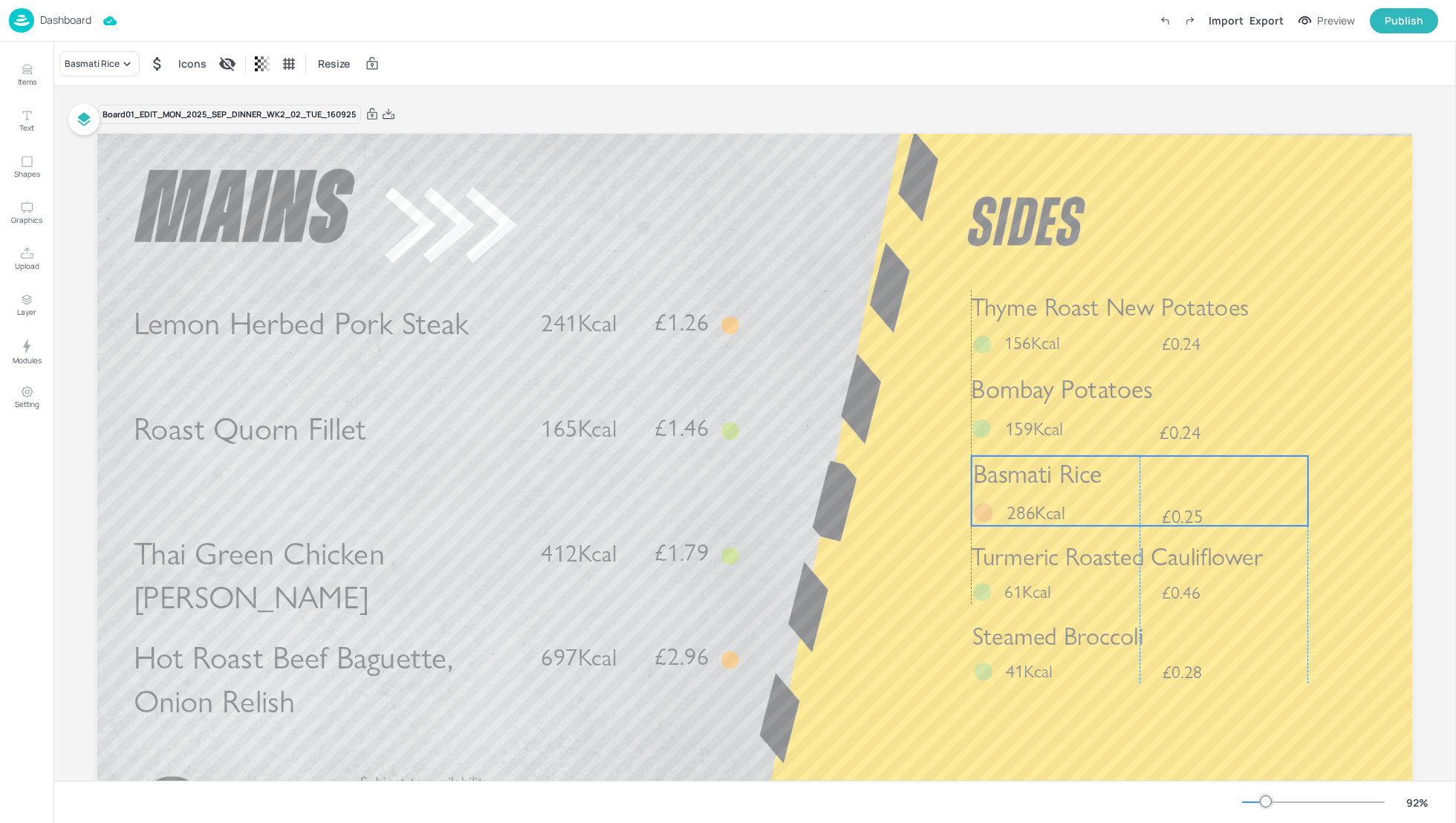
click at [1046, 467] on span "Basmati Rice" at bounding box center [1037, 474] width 129 height 31
click at [751, 84] on div "Basmati Rice Icons Resize" at bounding box center [755, 63] width 1402 height 44
click at [907, 117] on div "Board 01_EDIT_MON_2025_SEP_DINNER_WK2_02_TUE_160925" at bounding box center [754, 115] width 1315 height 21
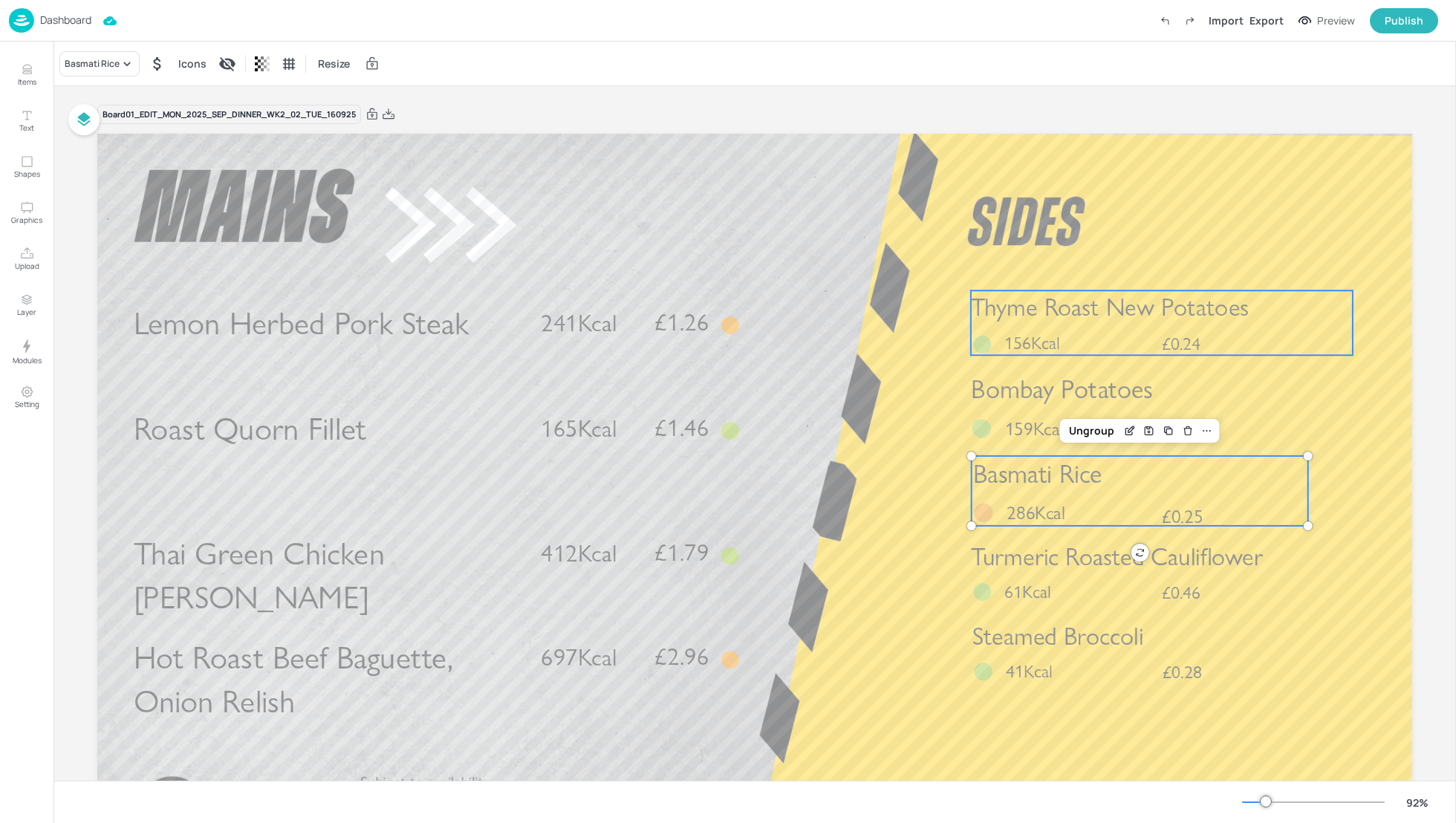
click at [977, 345] on div at bounding box center [981, 344] width 18 height 18
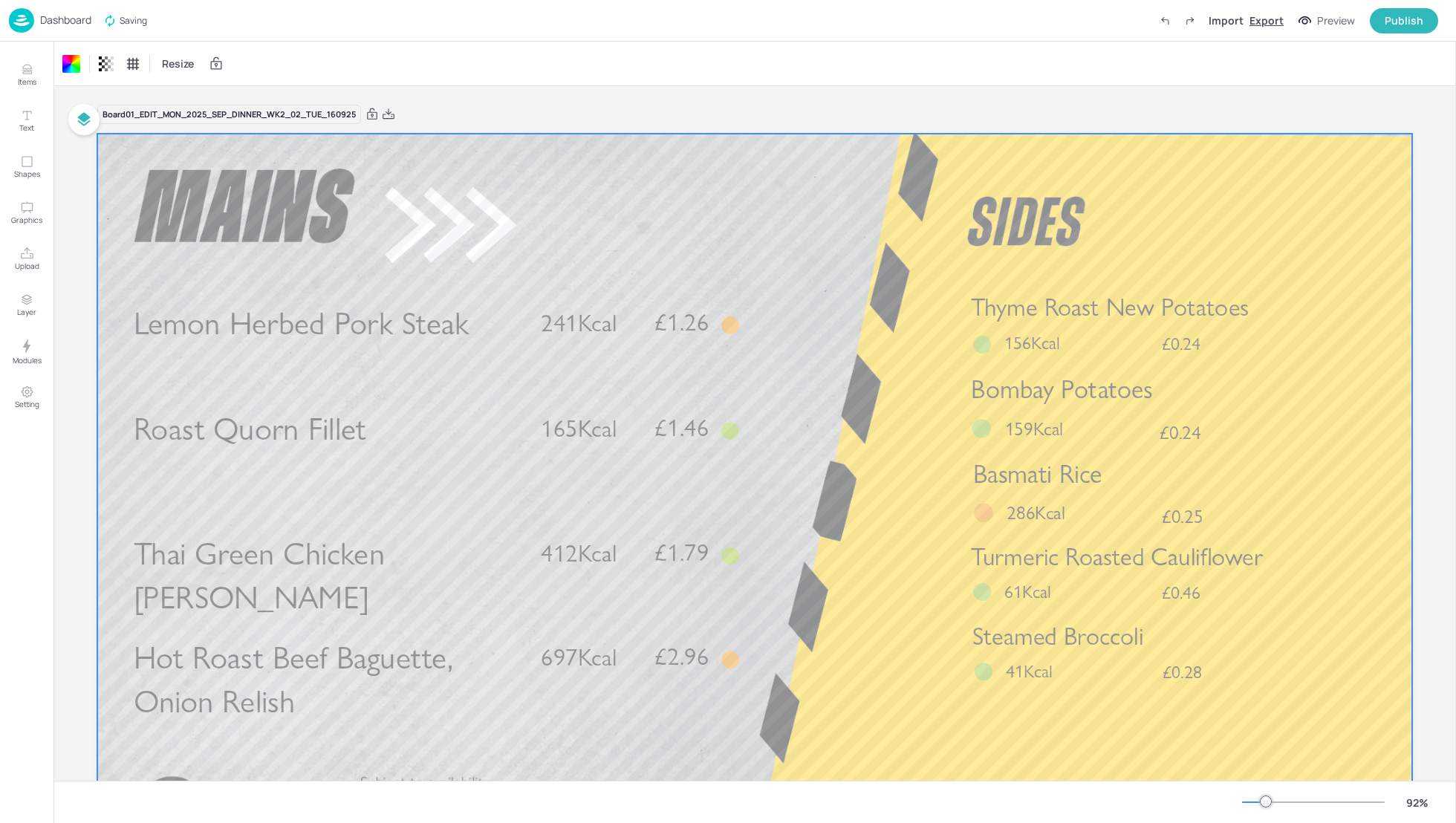
click at [1263, 21] on div "Export" at bounding box center [1266, 21] width 34 height 16
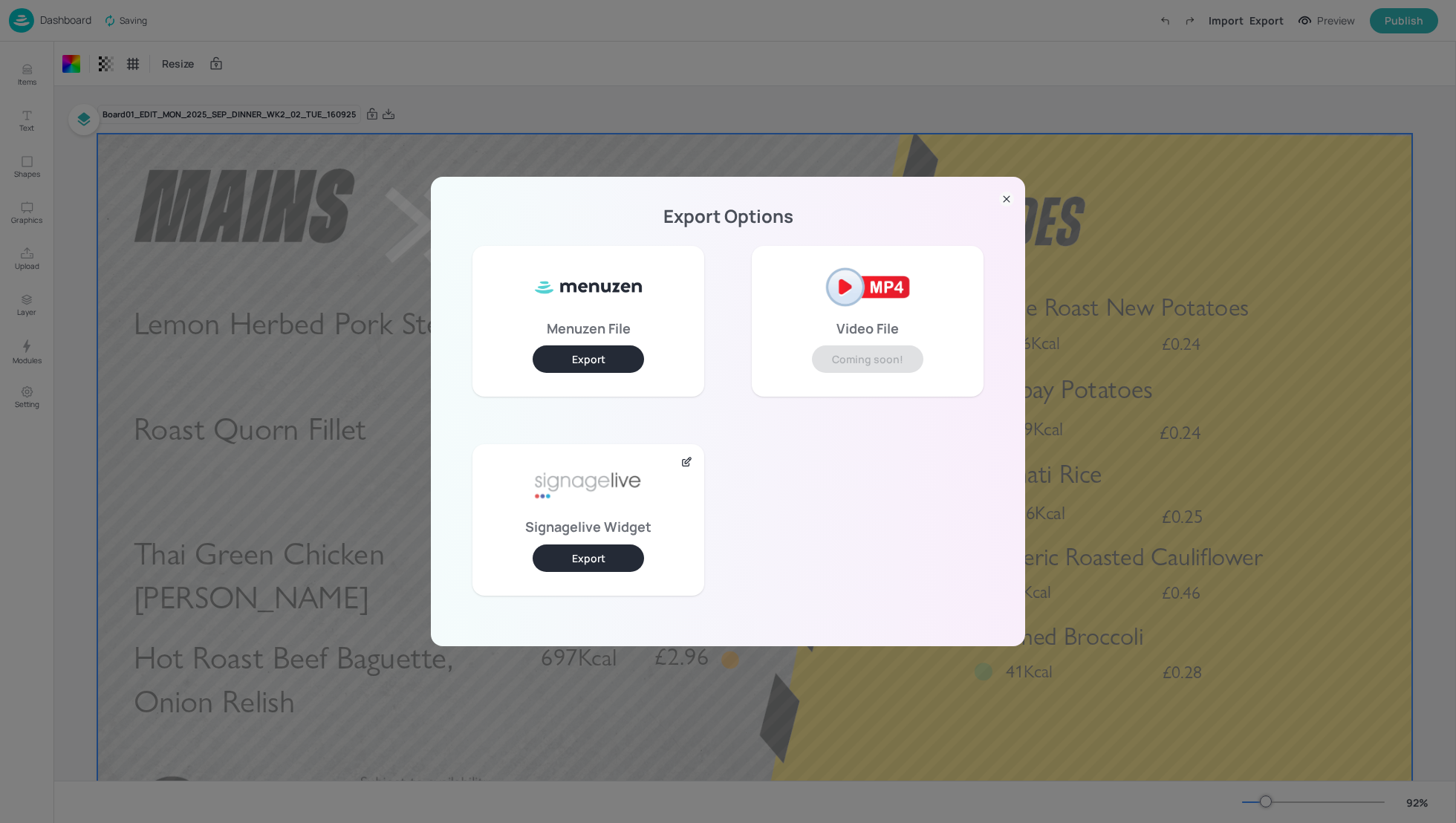
click at [607, 569] on button "Export" at bounding box center [588, 558] width 111 height 28
